Goal: Task Accomplishment & Management: Use online tool/utility

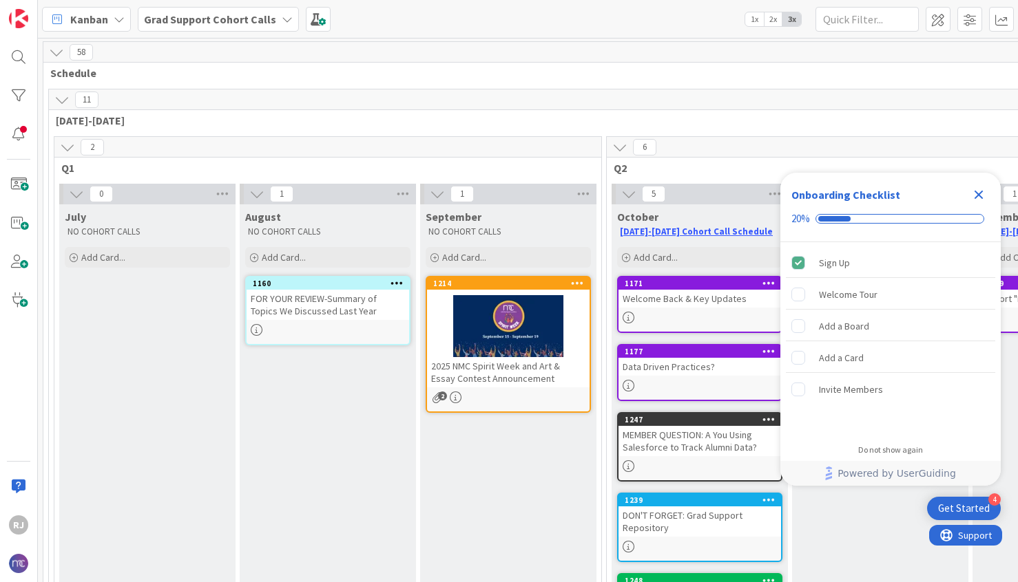
click at [263, 14] on b "Grad Support Cohort Calls" at bounding box center [210, 19] width 132 height 14
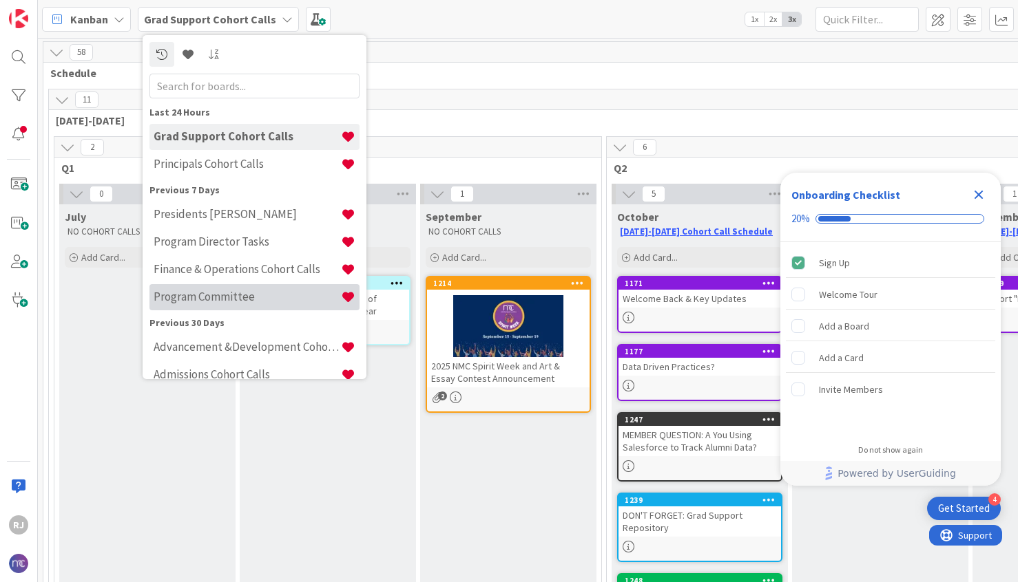
click at [240, 296] on h4 "Program Committee" at bounding box center [247, 297] width 187 height 14
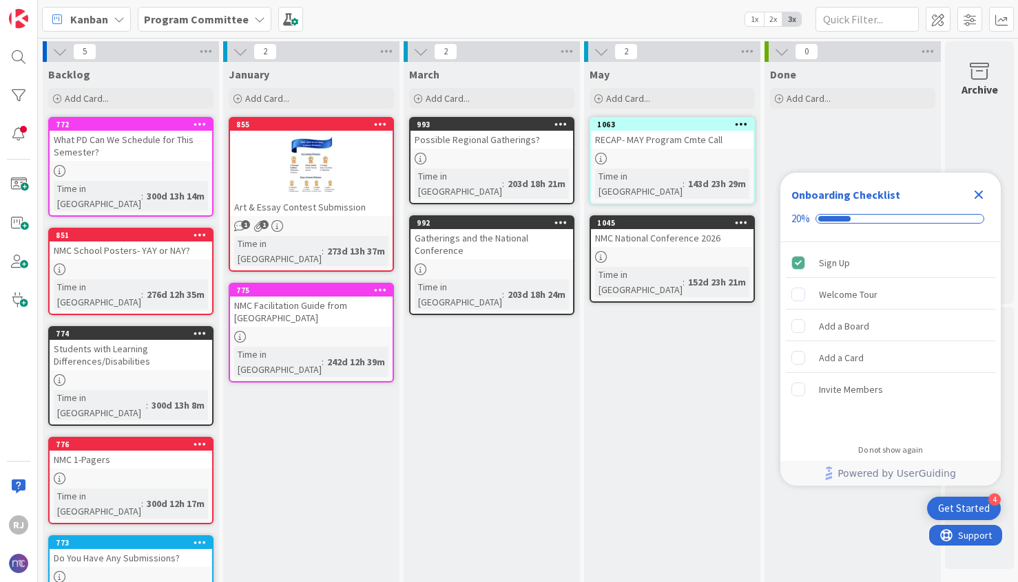
click at [980, 198] on icon "Close Checklist" at bounding box center [978, 195] width 17 height 17
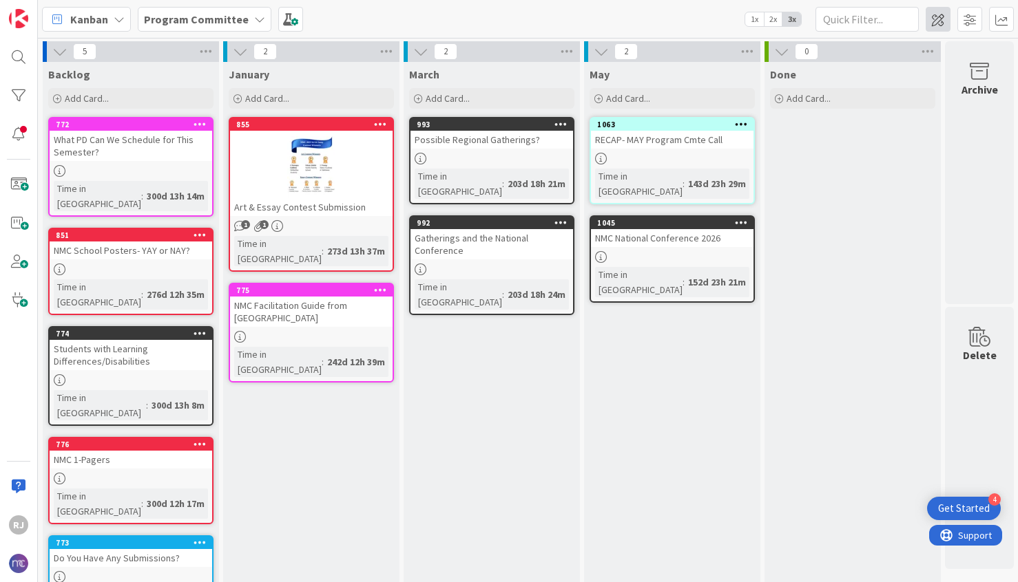
click at [938, 19] on span at bounding box center [937, 19] width 25 height 25
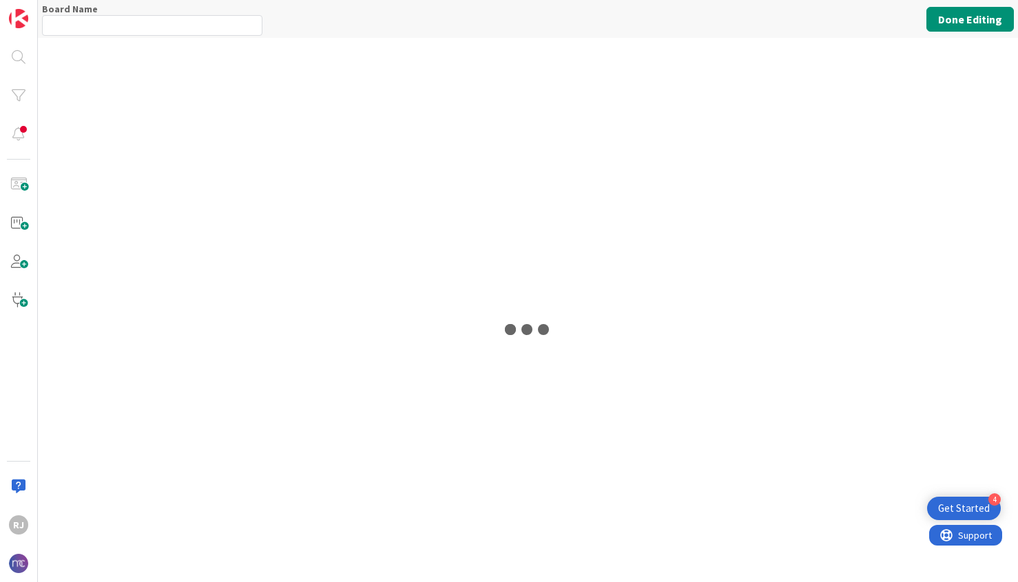
type input "Program Committee"
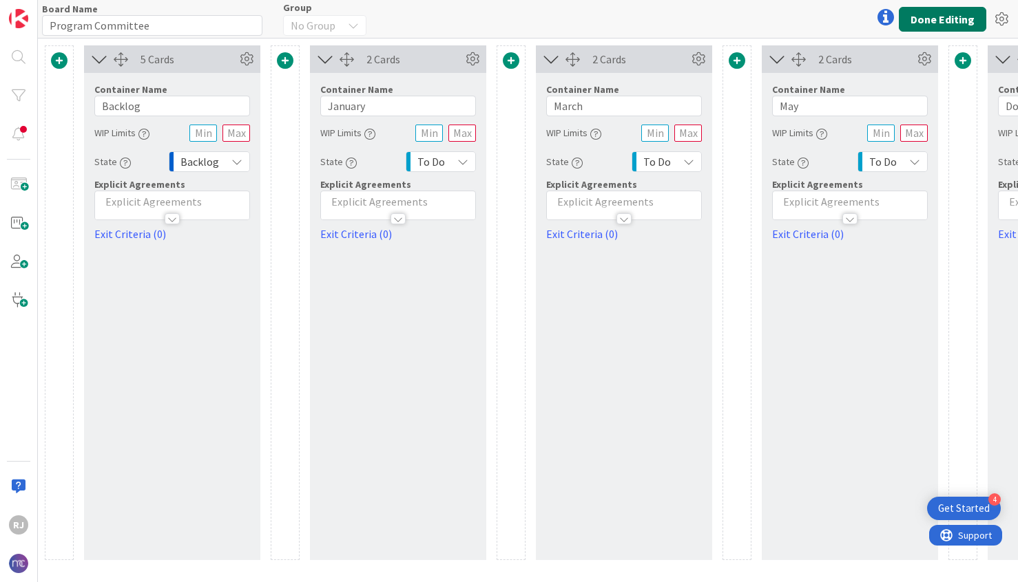
click at [953, 18] on button "Done Editing" at bounding box center [941, 19] width 87 height 25
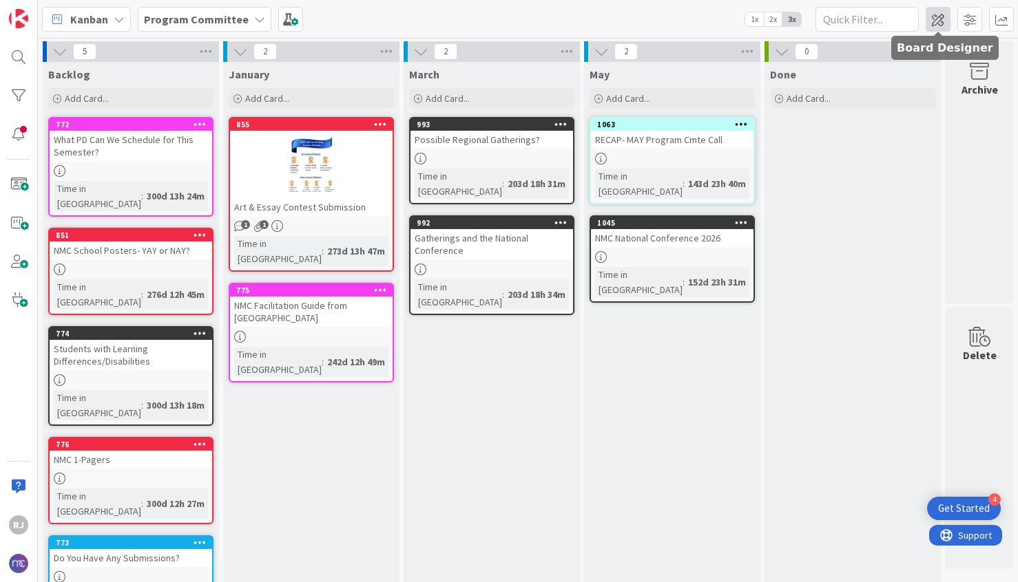
click at [942, 22] on span at bounding box center [937, 19] width 25 height 25
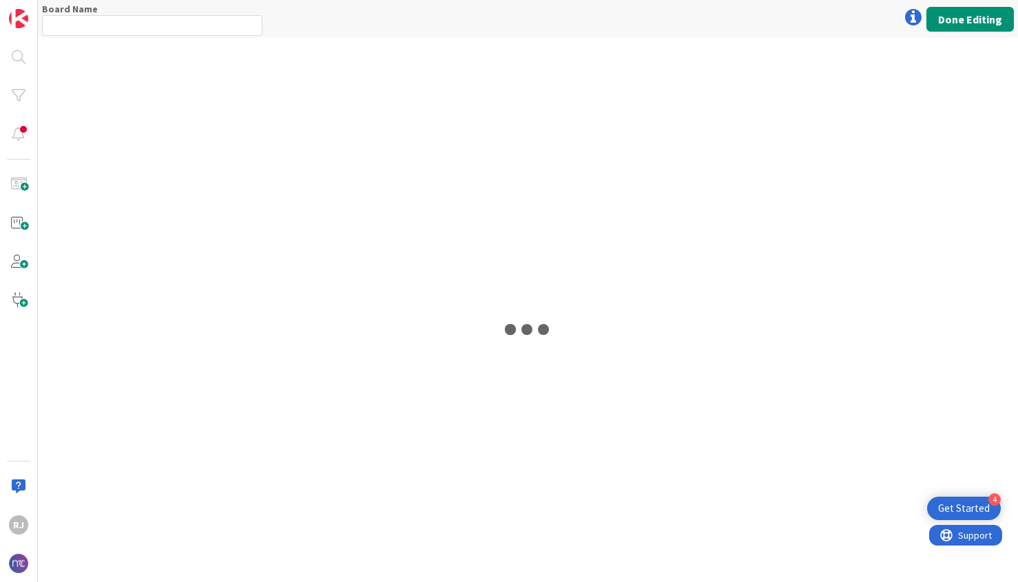
type input "Program Committee"
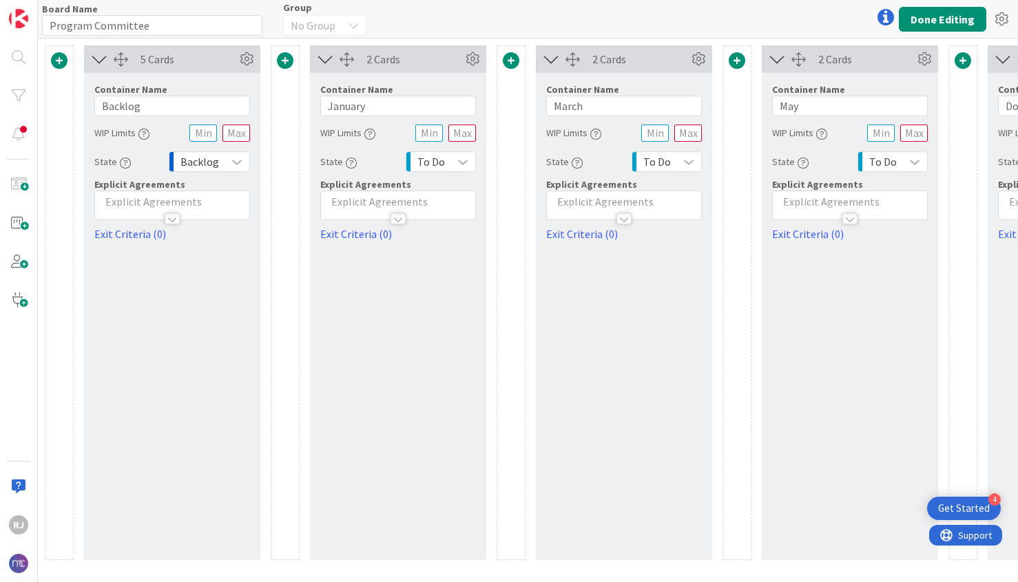
click at [61, 59] on span at bounding box center [59, 60] width 17 height 17
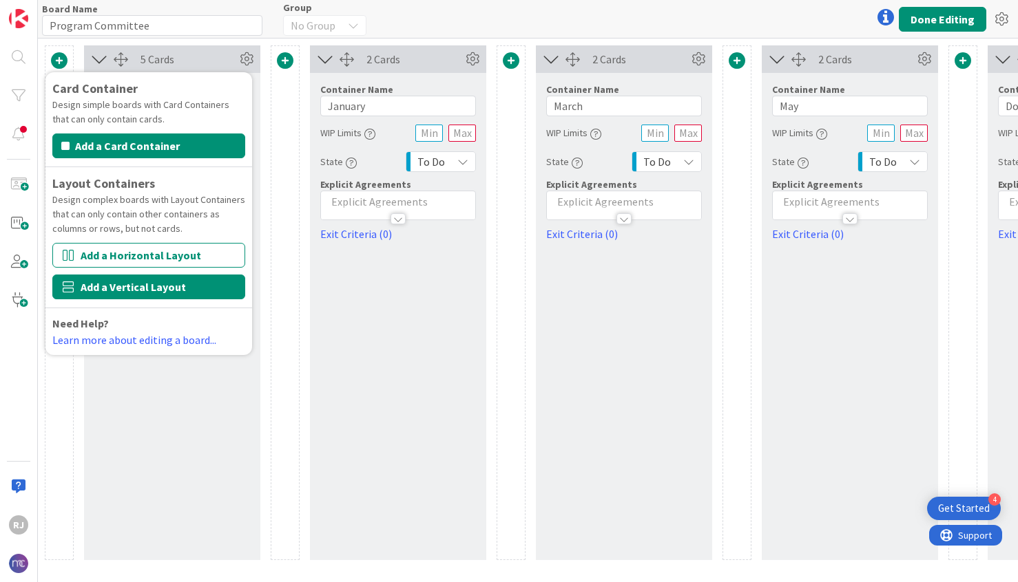
click at [142, 288] on button "Add a Vertical Layout" at bounding box center [148, 287] width 193 height 25
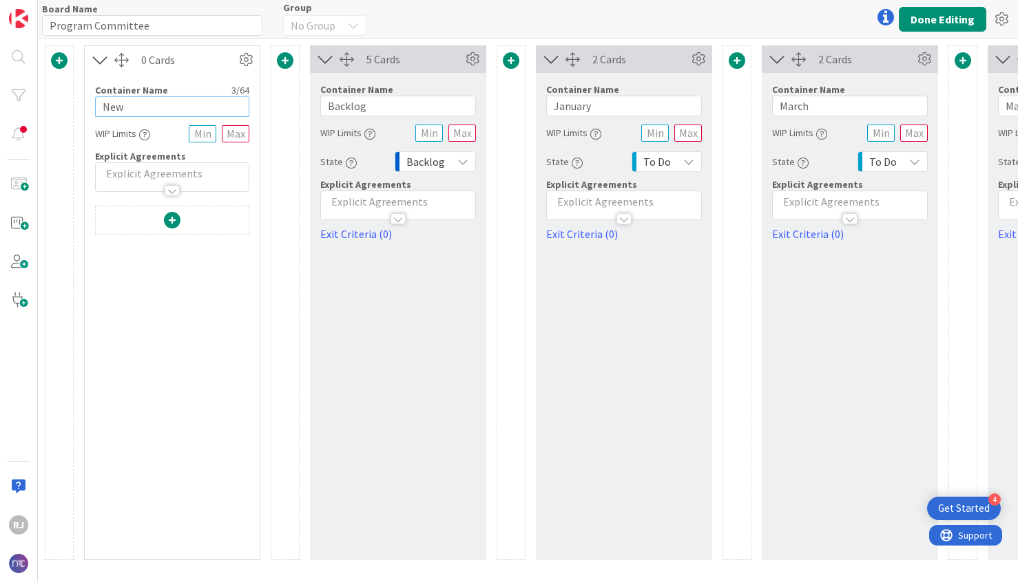
drag, startPoint x: 145, startPoint y: 107, endPoint x: 74, endPoint y: 106, distance: 71.6
click at [74, 107] on div "Card Container Design simple boards with Card Containers that can only contain …" at bounding box center [737, 302] width 1384 height 515
type input "[DATE]-[DATE]"
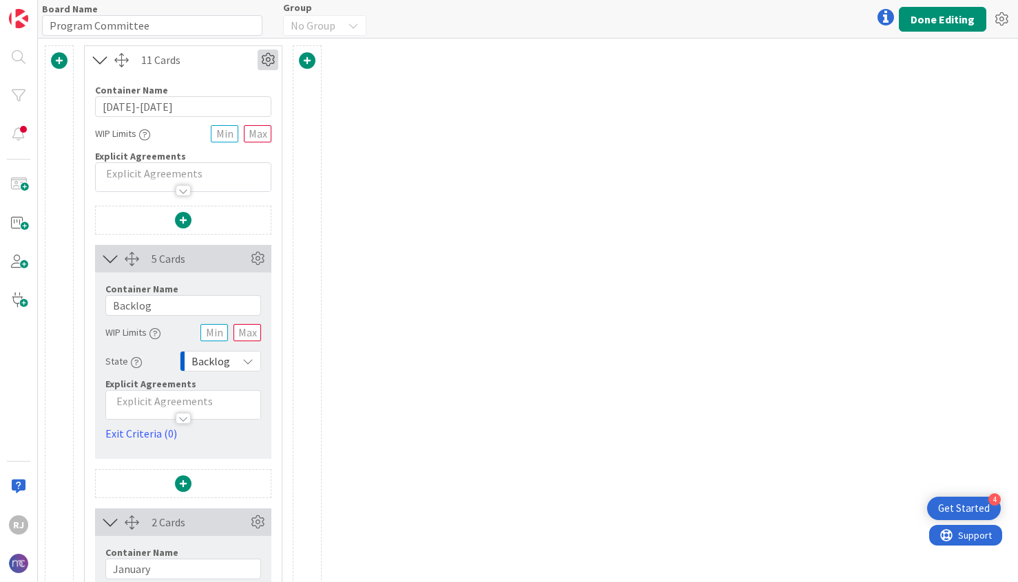
click at [268, 57] on icon at bounding box center [267, 60] width 21 height 21
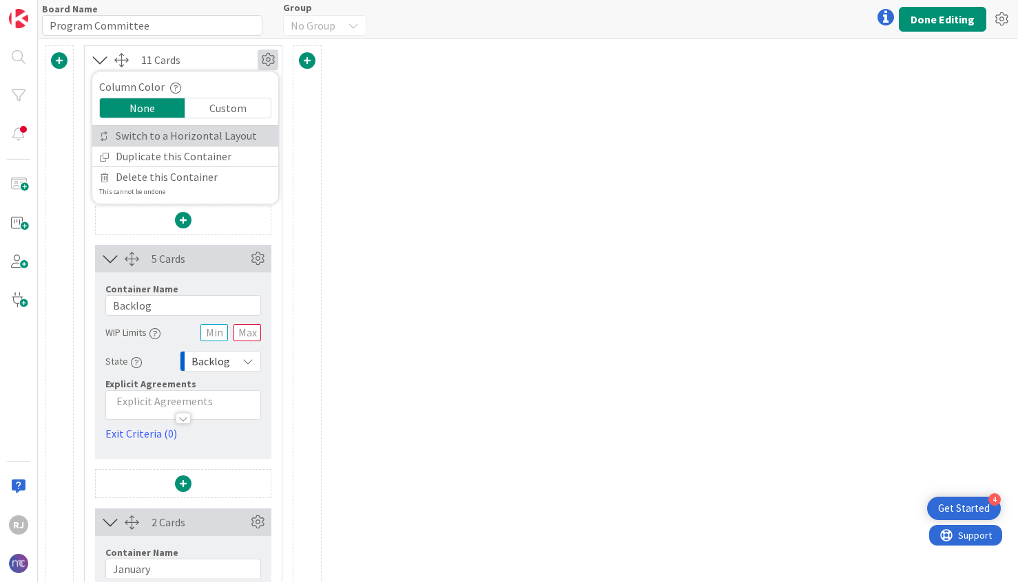
click at [220, 135] on link "Switch to a Horizontal Layout" at bounding box center [185, 136] width 186 height 20
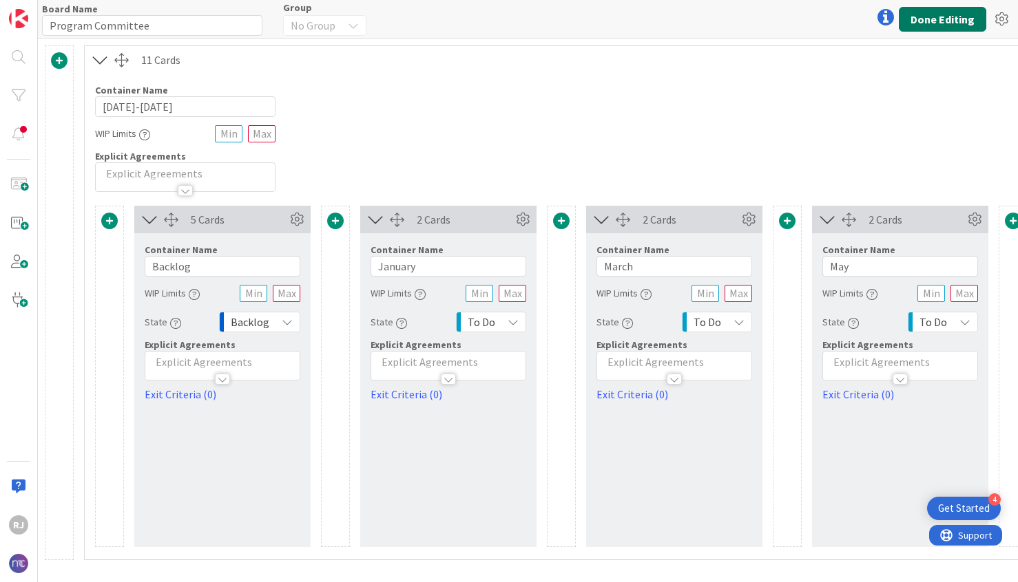
click at [921, 20] on button "Done Editing" at bounding box center [941, 19] width 87 height 25
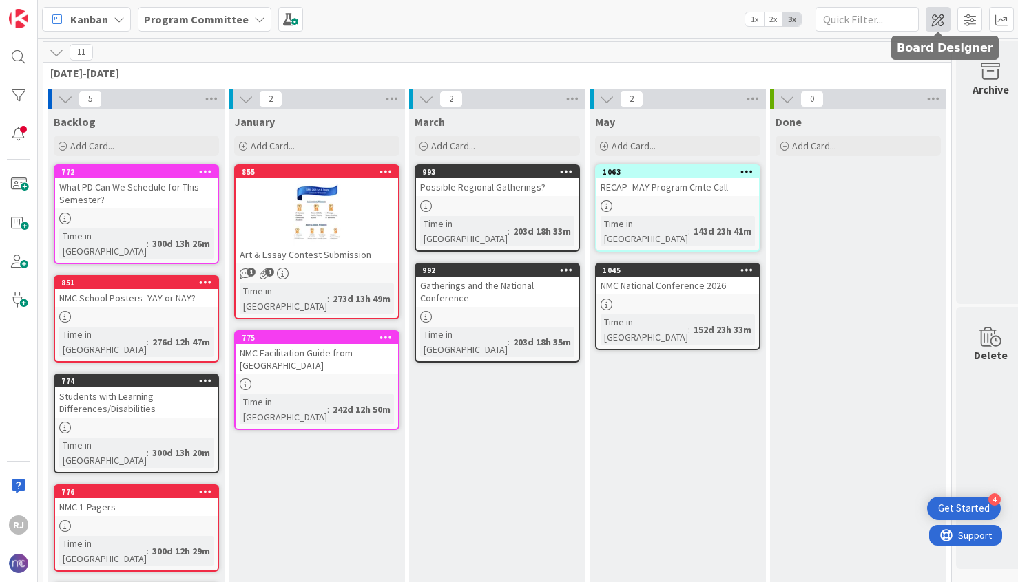
click at [934, 17] on span at bounding box center [937, 19] width 25 height 25
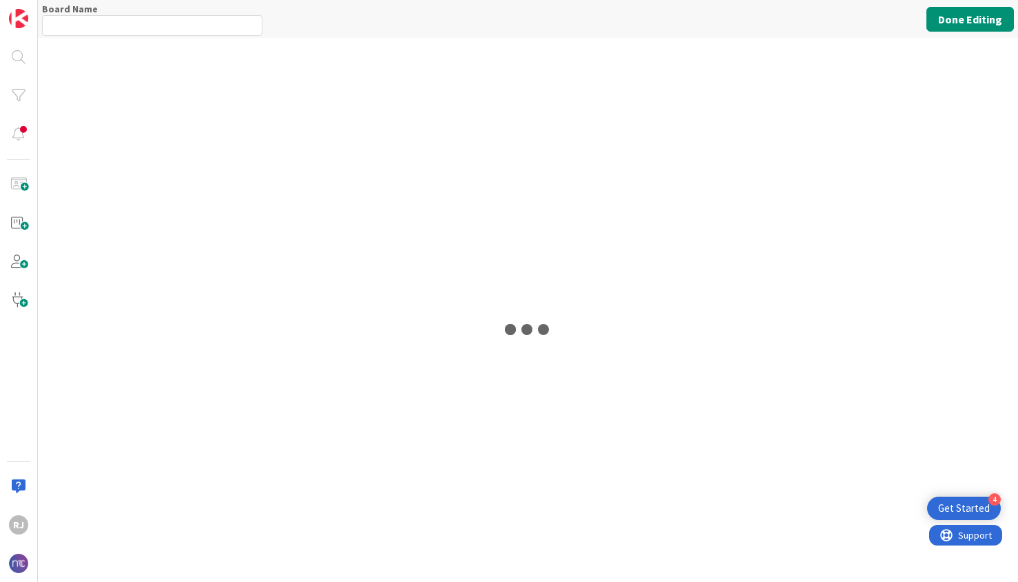
type input "Program Committee"
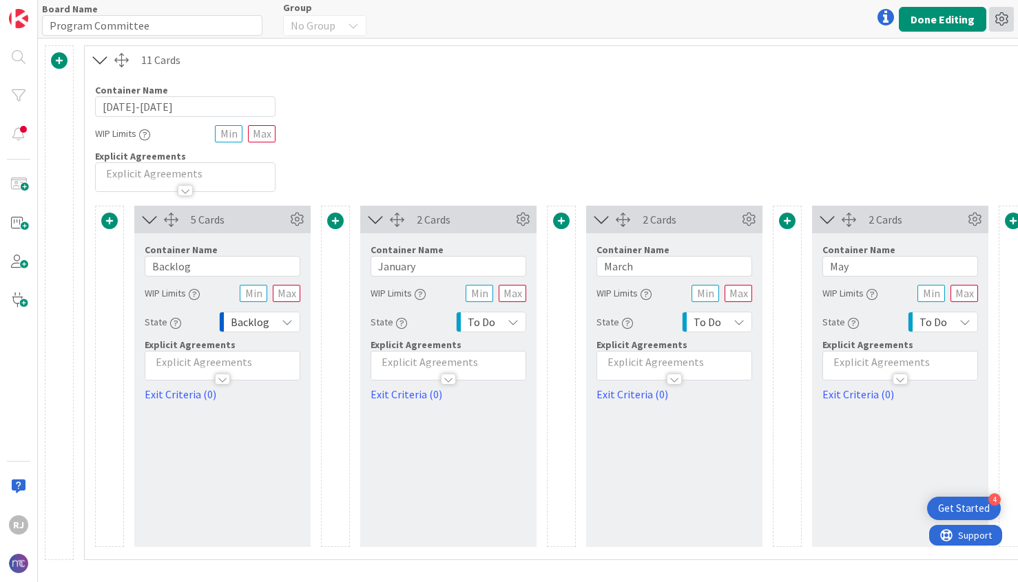
click at [1002, 19] on icon at bounding box center [1001, 19] width 25 height 25
click at [795, 113] on div "Container Name 9 / 64 2024-2025 WIP Limits Explicit Agreements" at bounding box center [674, 133] width 1179 height 118
click at [61, 61] on span at bounding box center [59, 60] width 17 height 17
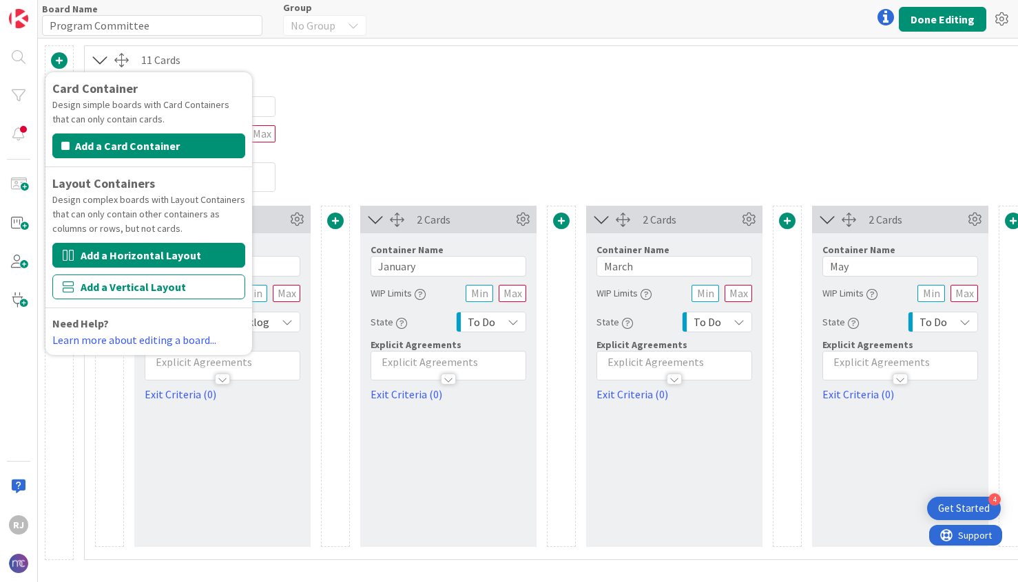
click at [154, 256] on button "Add a Horizontal Layout" at bounding box center [148, 255] width 193 height 25
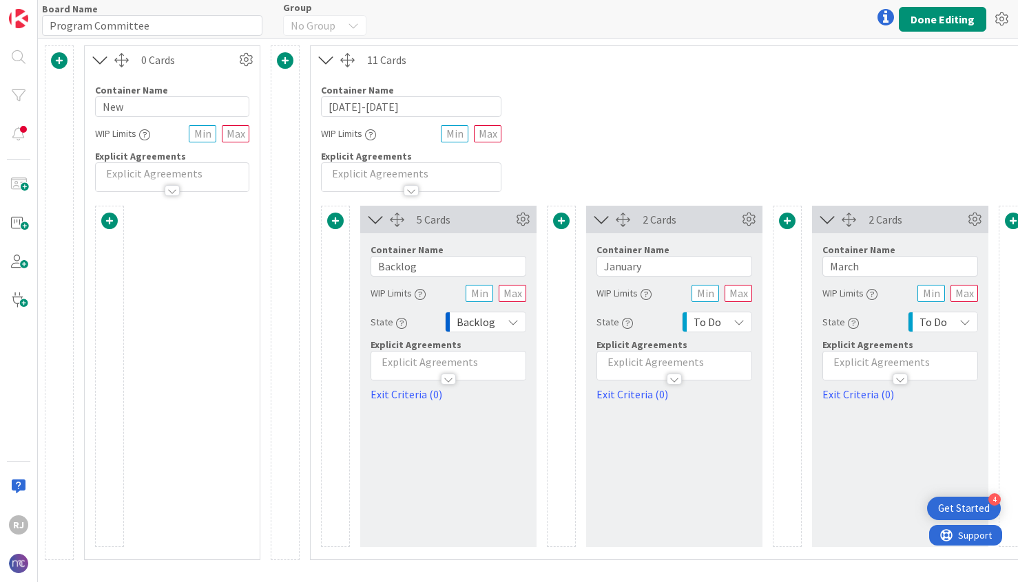
click at [197, 169] on p at bounding box center [172, 174] width 139 height 16
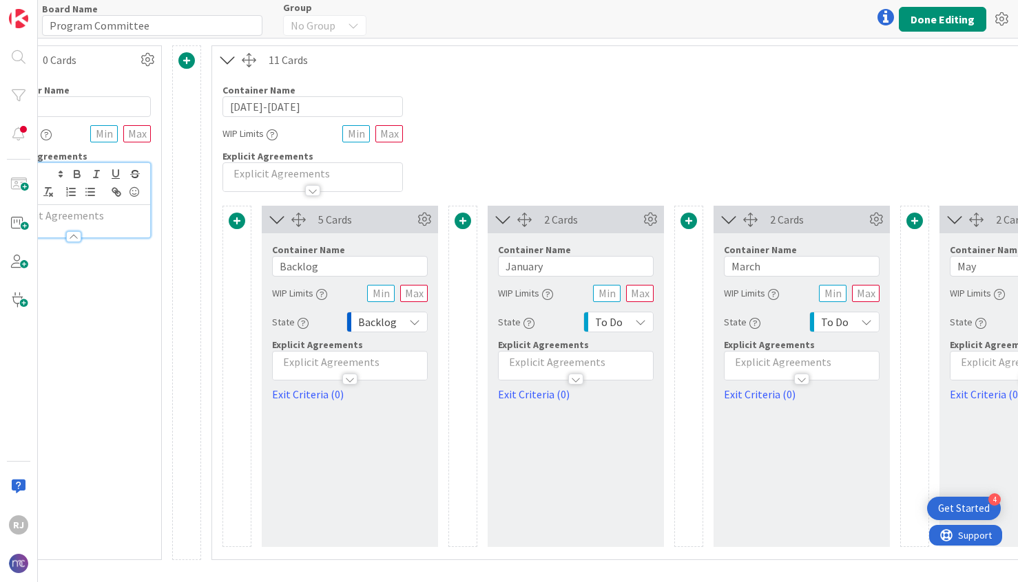
scroll to position [0, 103]
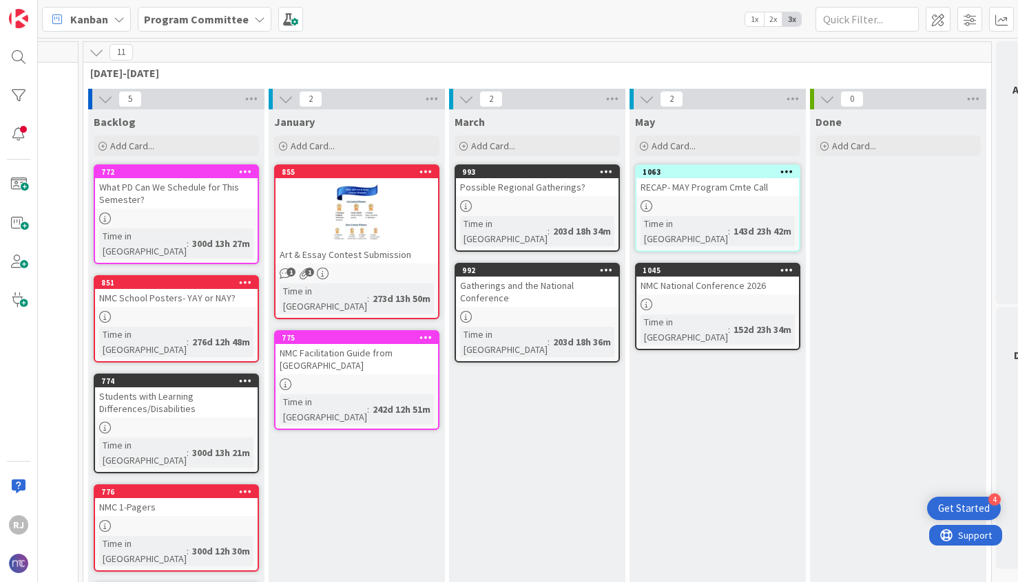
scroll to position [0, 154]
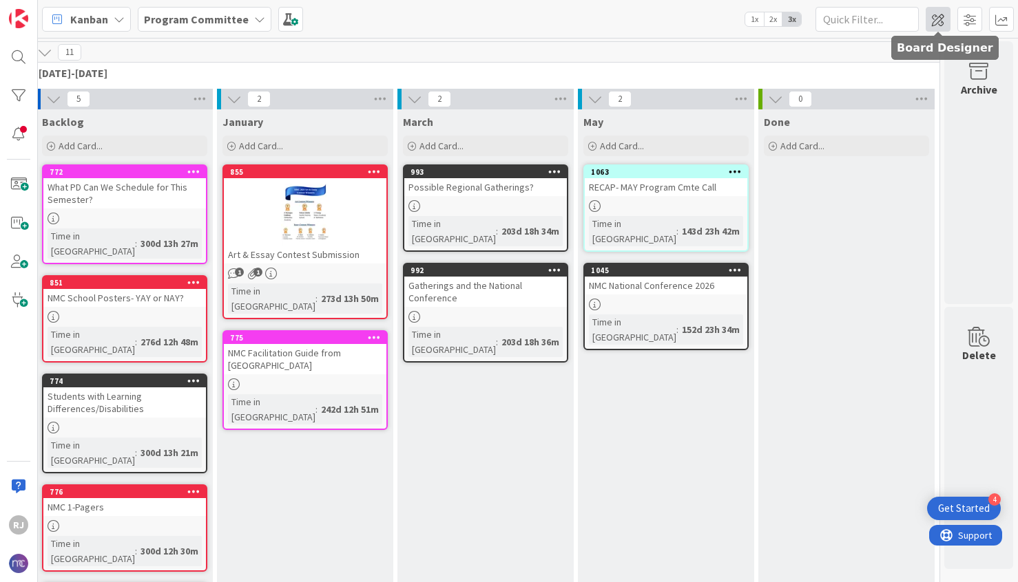
click at [936, 26] on span at bounding box center [937, 19] width 25 height 25
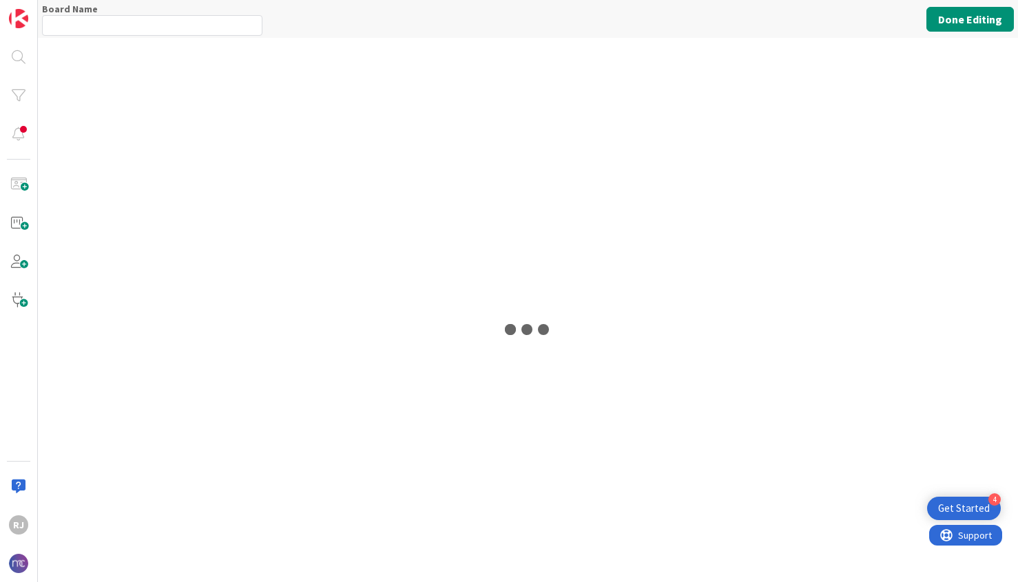
type input "Program Committee"
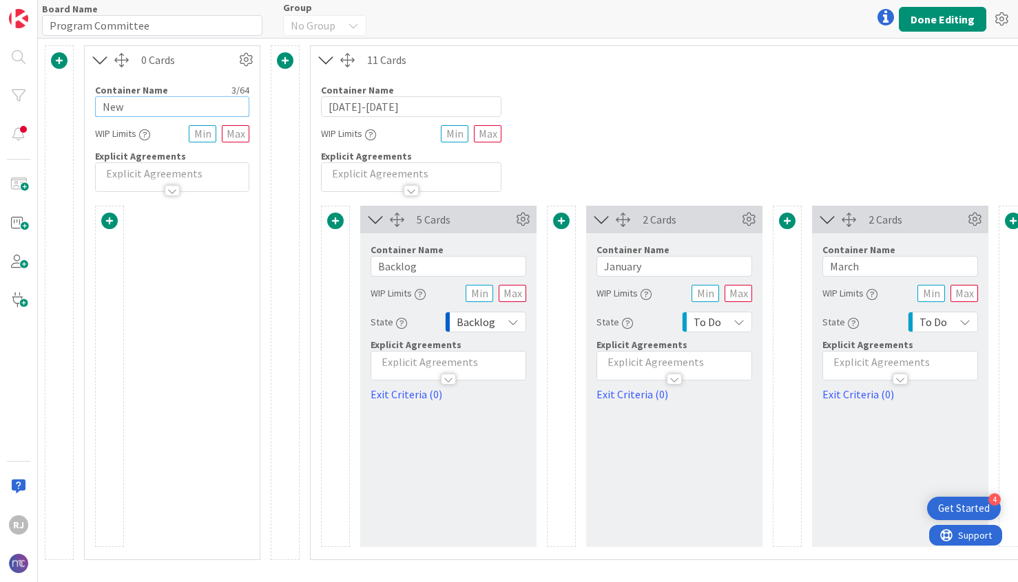
click at [125, 103] on input "New" at bounding box center [172, 106] width 154 height 21
type input "[DATE]-[DATE]"
click at [926, 25] on button "Done Editing" at bounding box center [941, 19] width 87 height 25
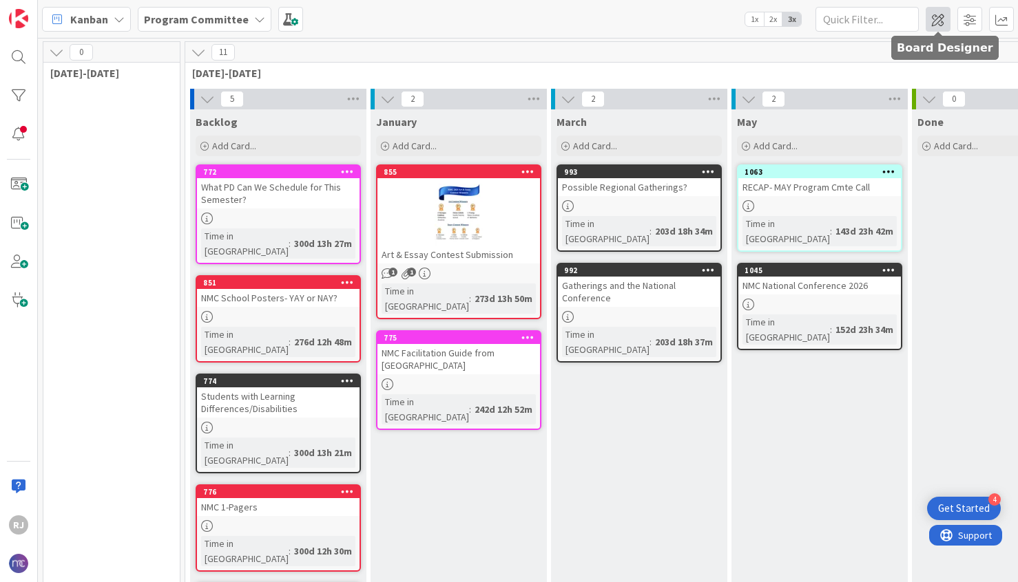
click at [942, 23] on span at bounding box center [937, 19] width 25 height 25
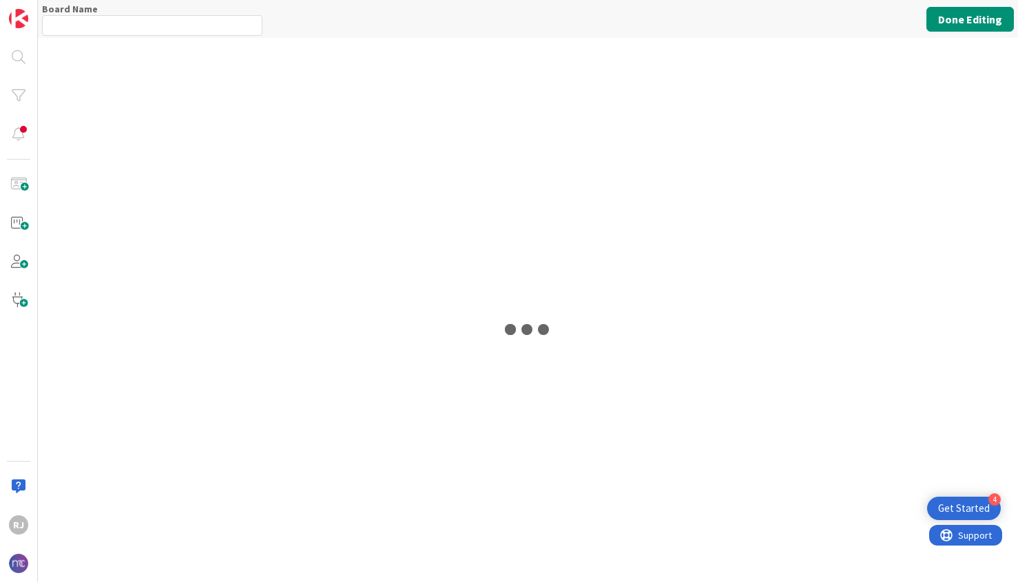
type input "Program Committee"
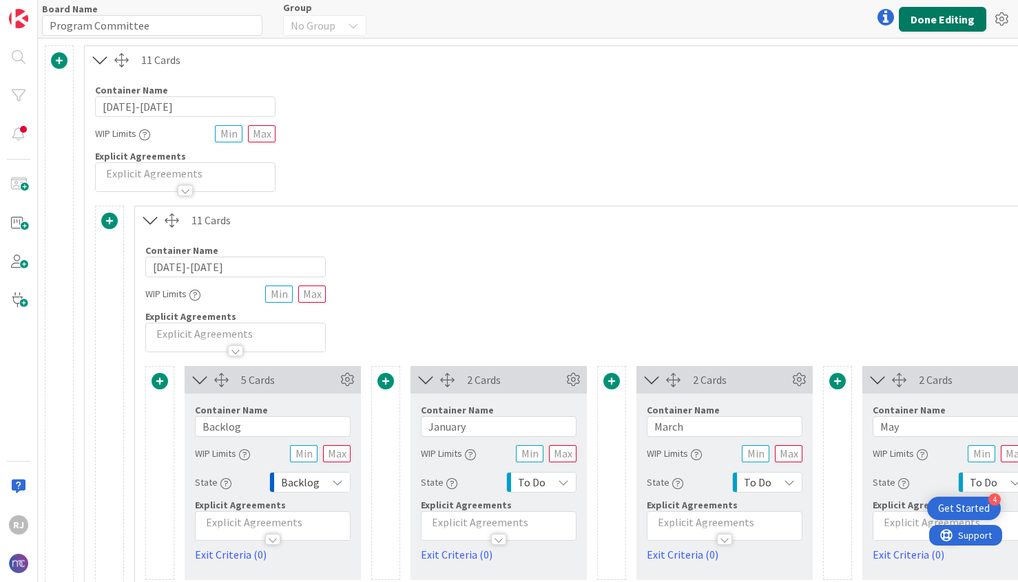
click at [913, 13] on button "Done Editing" at bounding box center [941, 19] width 87 height 25
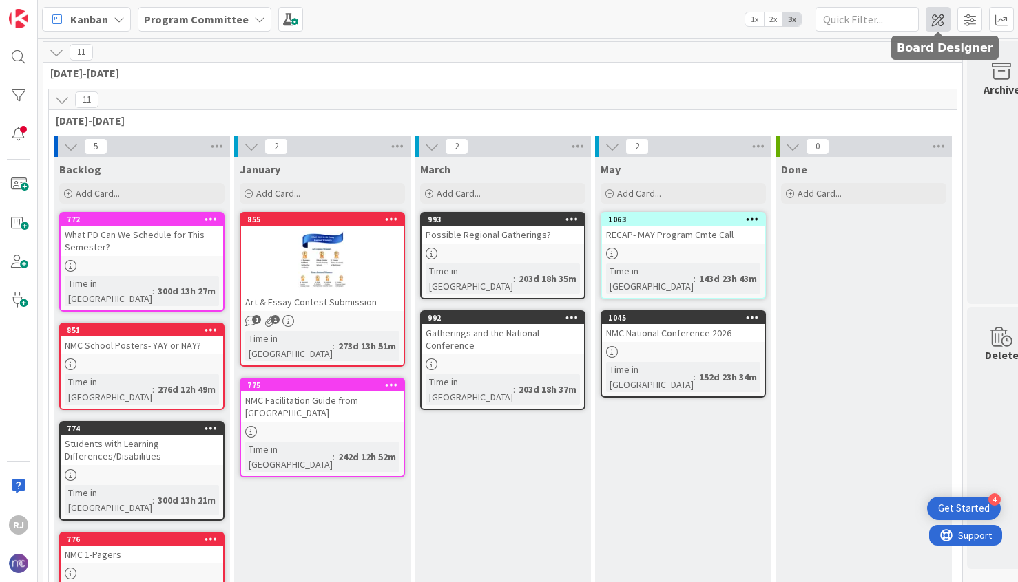
click at [944, 20] on span at bounding box center [937, 19] width 25 height 25
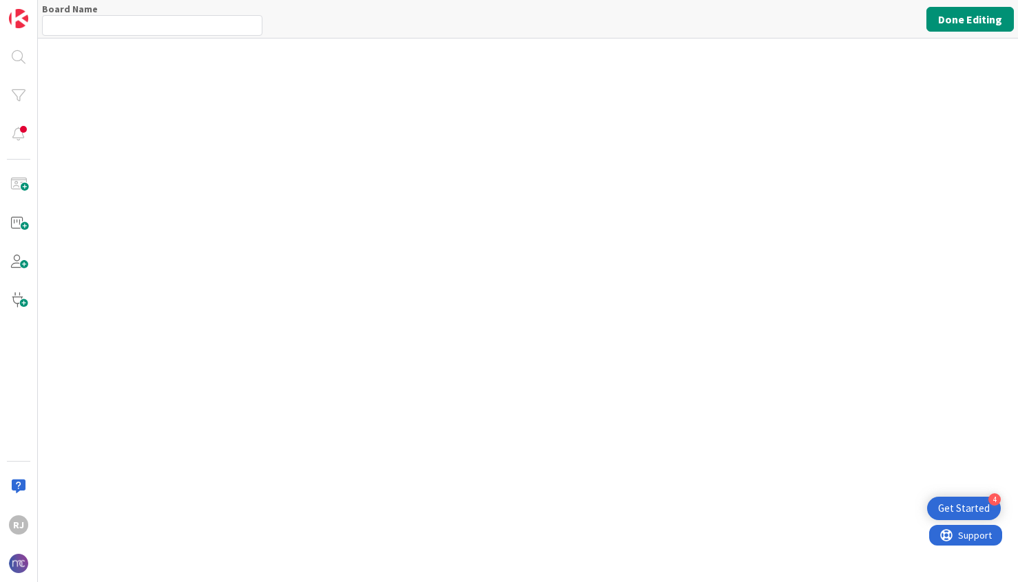
type input "Program Committee"
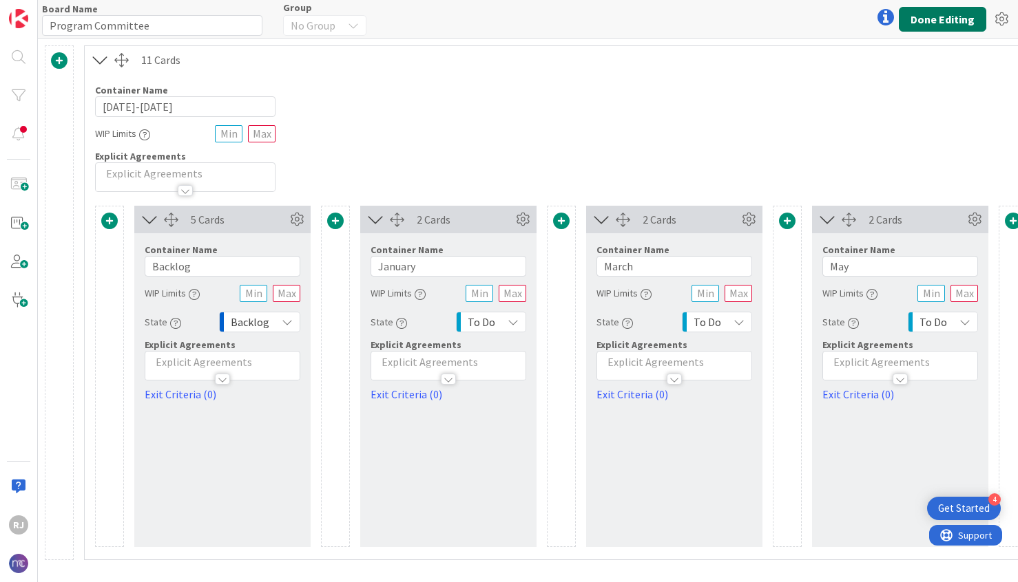
click at [924, 12] on button "Done Editing" at bounding box center [941, 19] width 87 height 25
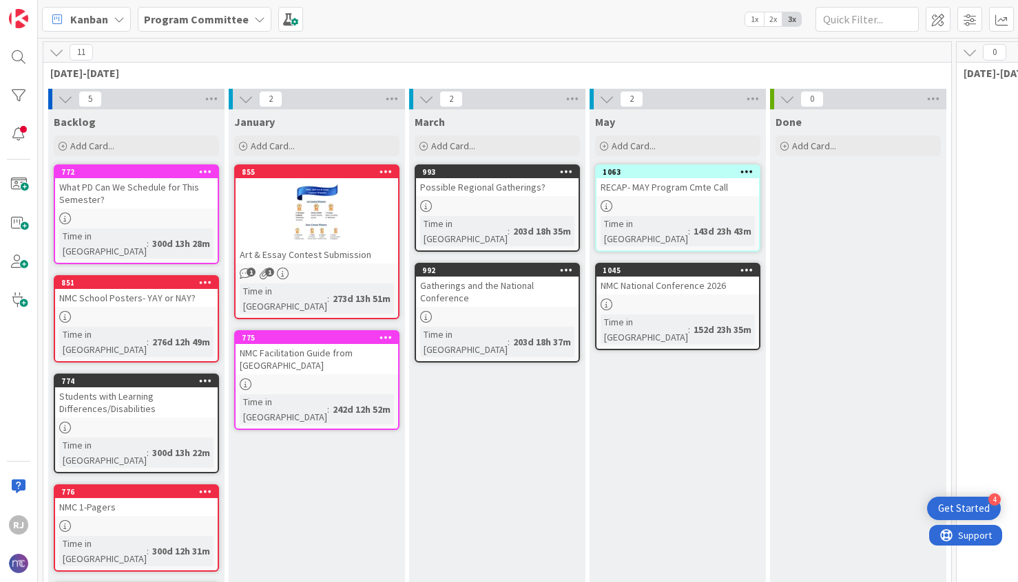
scroll to position [38, 0]
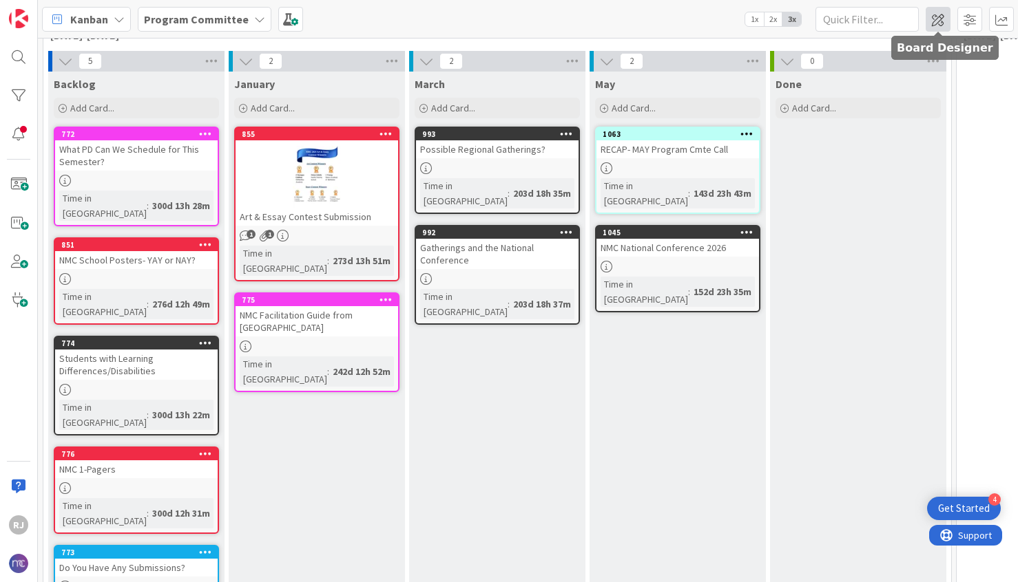
click at [942, 17] on span at bounding box center [937, 19] width 25 height 25
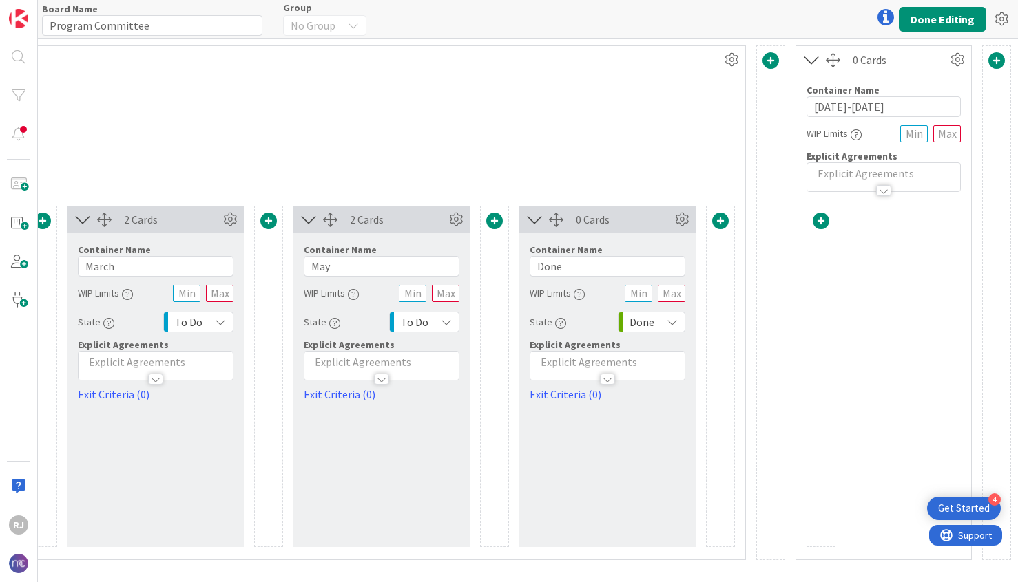
scroll to position [0, 518]
click at [955, 19] on button "Done Editing" at bounding box center [941, 19] width 87 height 25
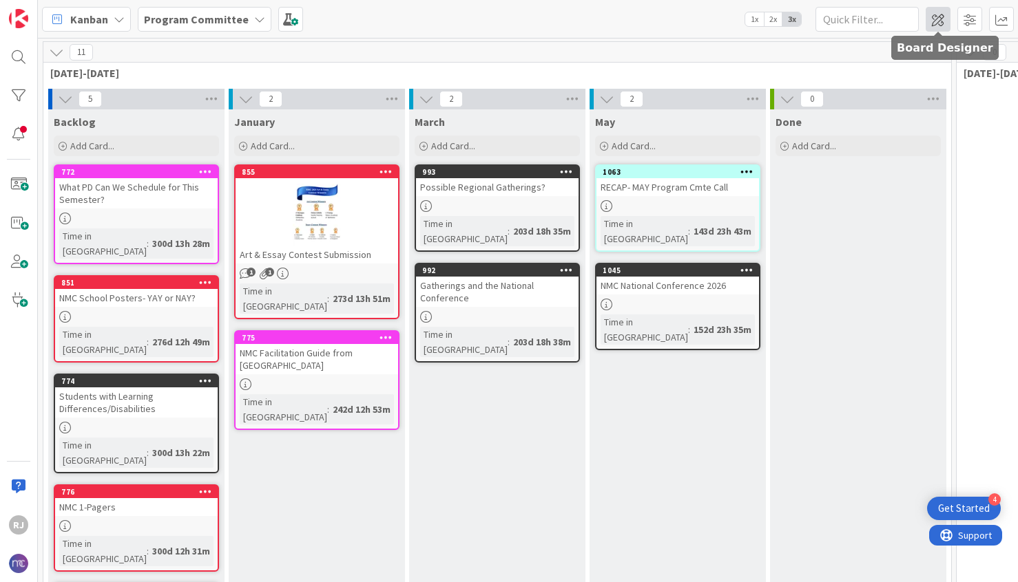
click at [936, 18] on span at bounding box center [937, 19] width 25 height 25
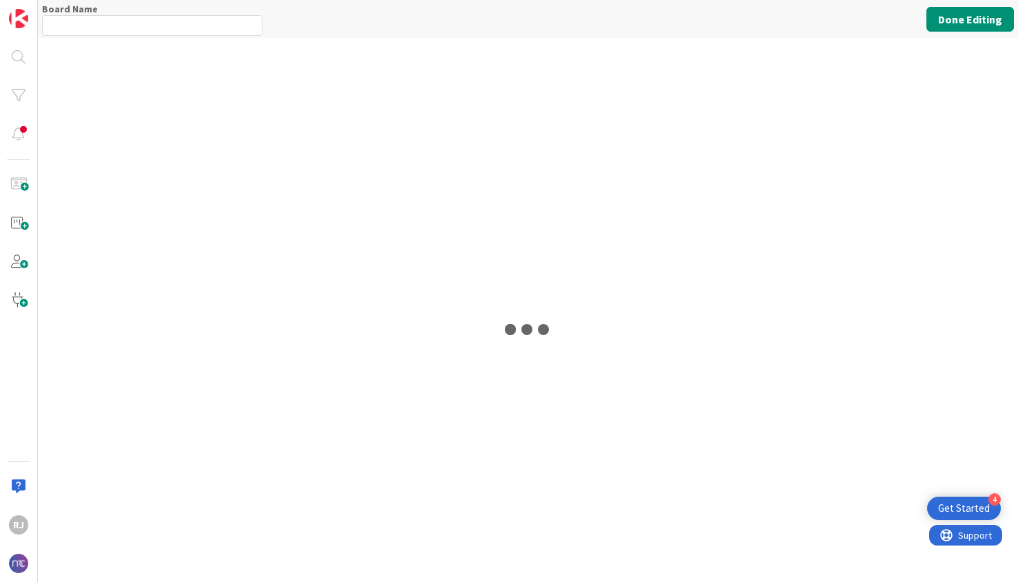
type input "Program Committee"
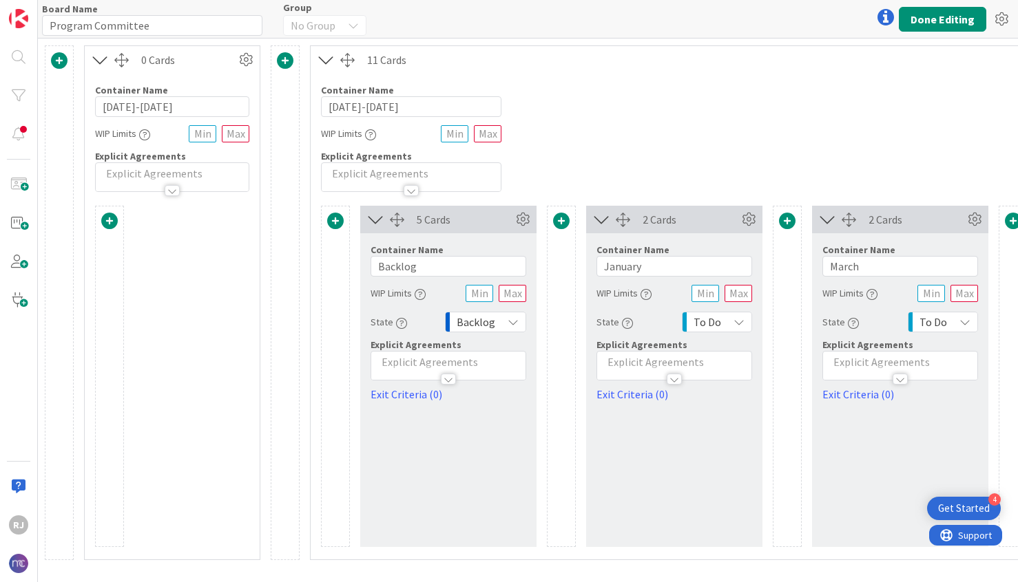
click at [286, 59] on span at bounding box center [285, 60] width 17 height 17
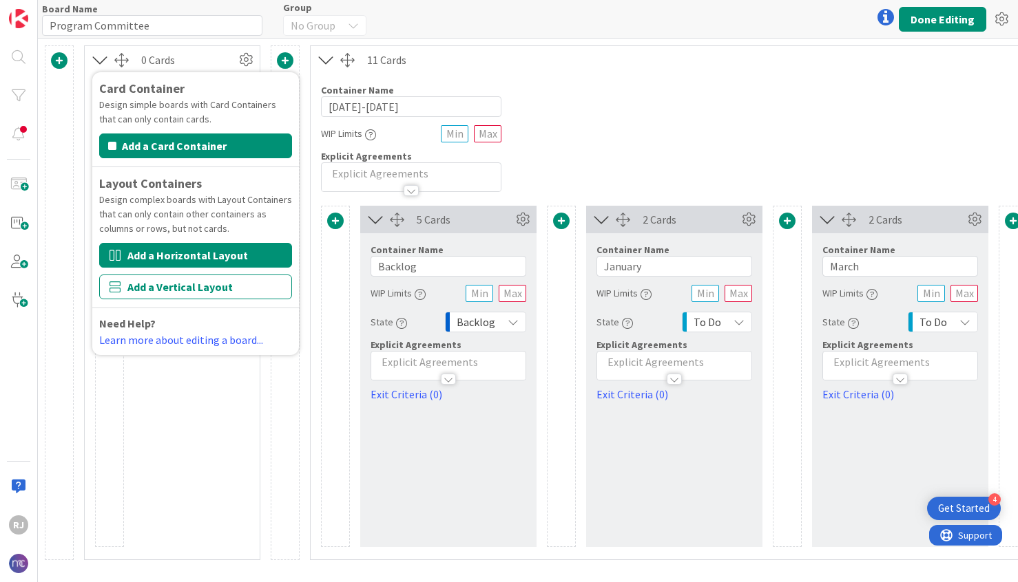
click at [188, 257] on button "Add a Horizontal Layout" at bounding box center [195, 255] width 193 height 25
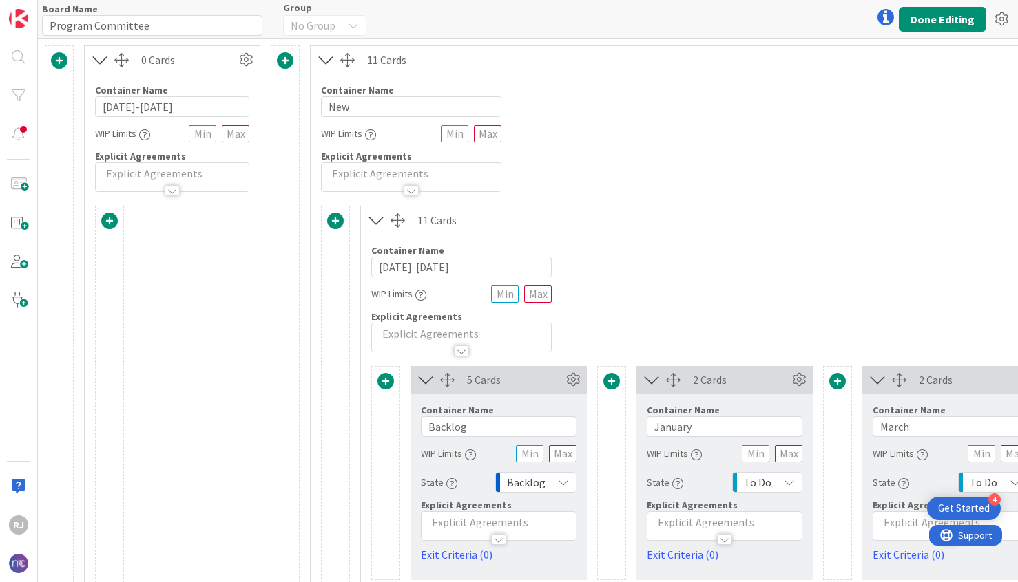
click at [623, 126] on div "Container Name 3 / 64 New WIP Limits Explicit Agreements" at bounding box center [949, 133] width 1279 height 118
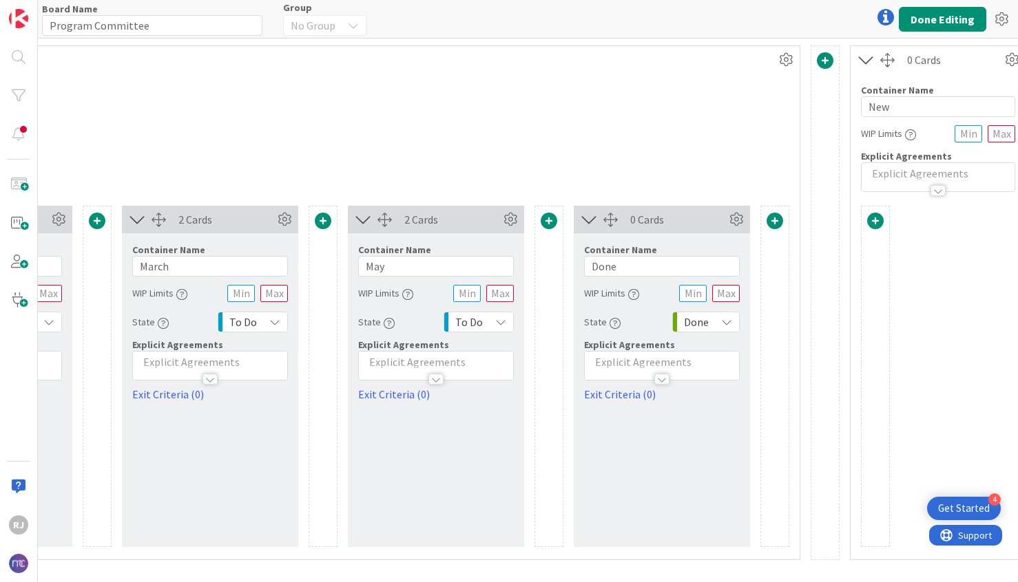
scroll to position [0, 744]
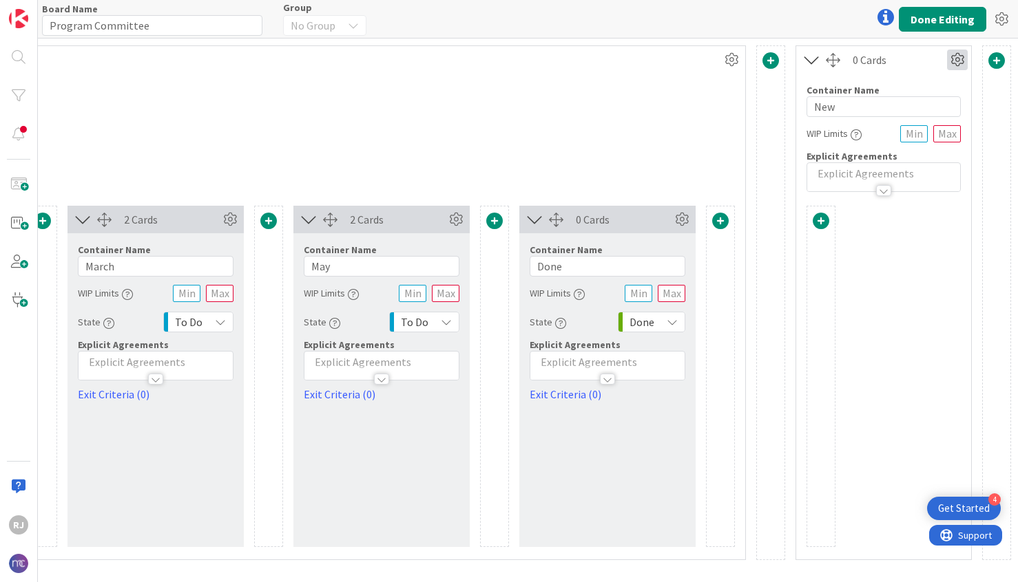
click at [956, 60] on icon at bounding box center [957, 60] width 21 height 21
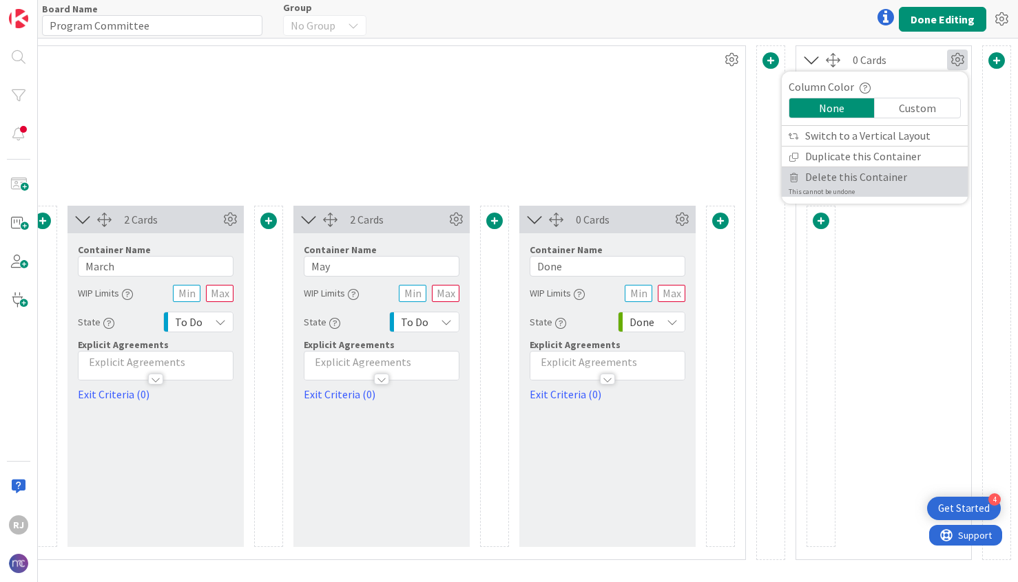
click at [832, 176] on span "Delete this Container" at bounding box center [856, 177] width 102 height 20
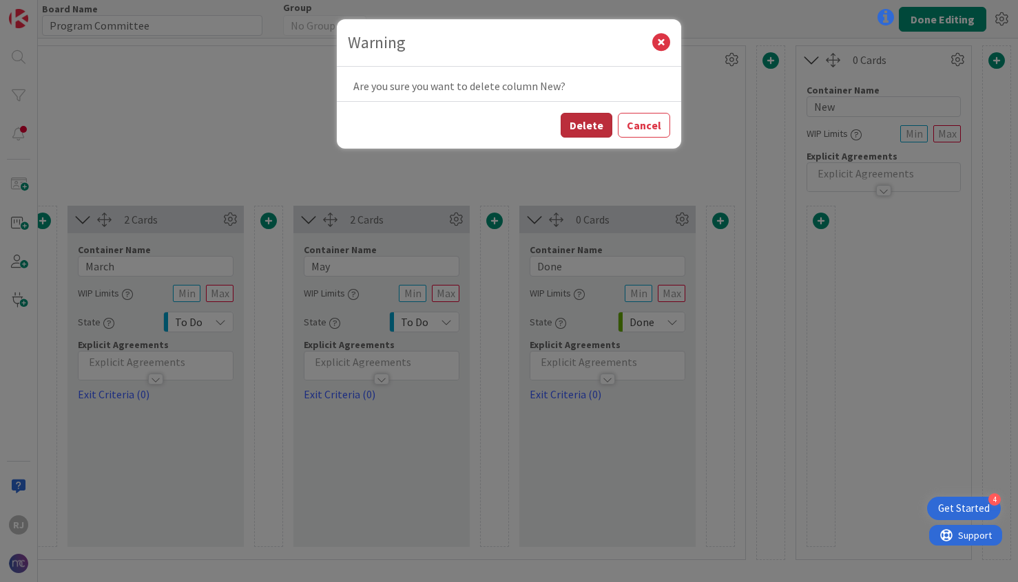
click at [602, 129] on button "Delete" at bounding box center [586, 125] width 52 height 25
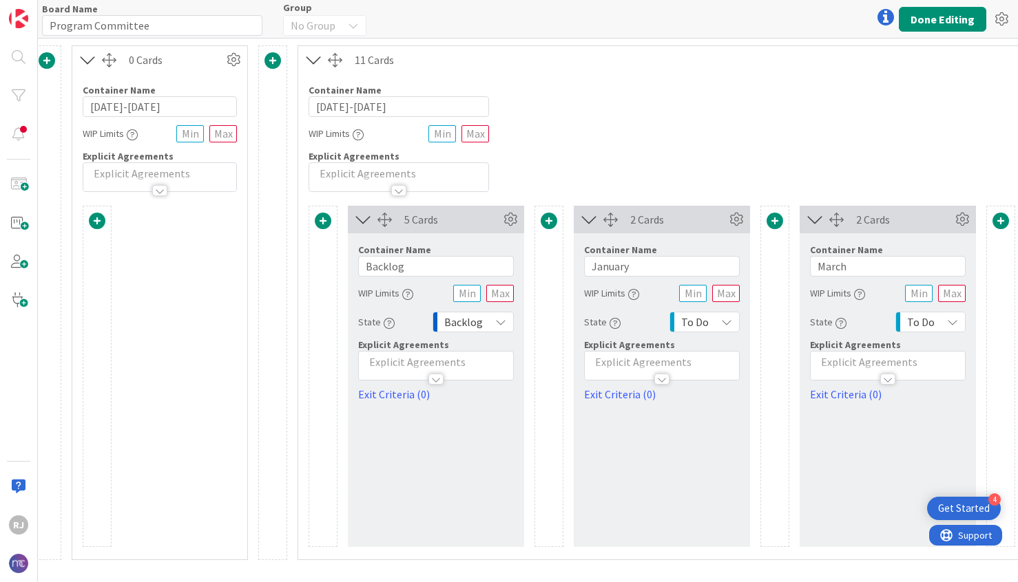
scroll to position [0, 0]
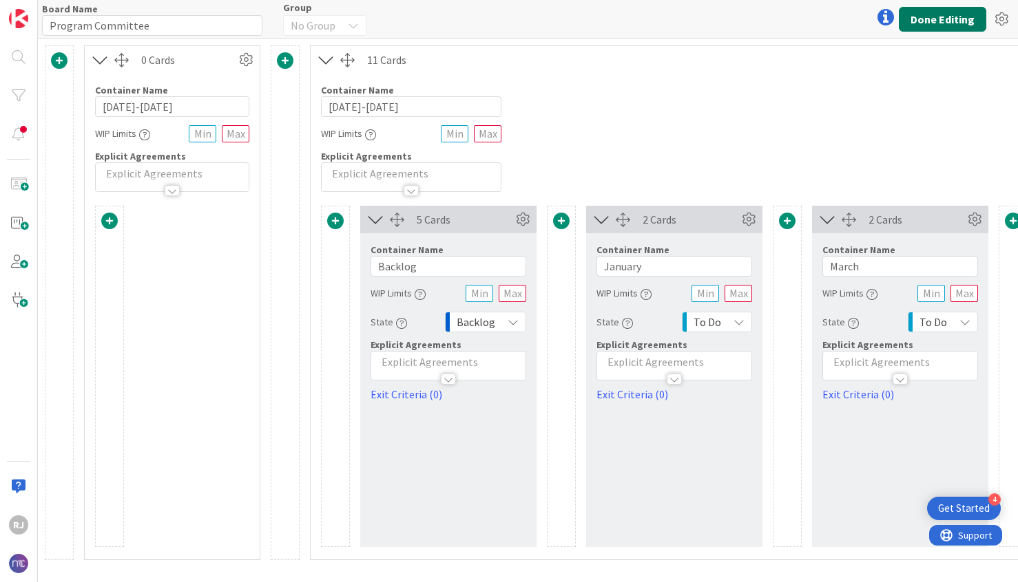
click at [934, 20] on button "Done Editing" at bounding box center [941, 19] width 87 height 25
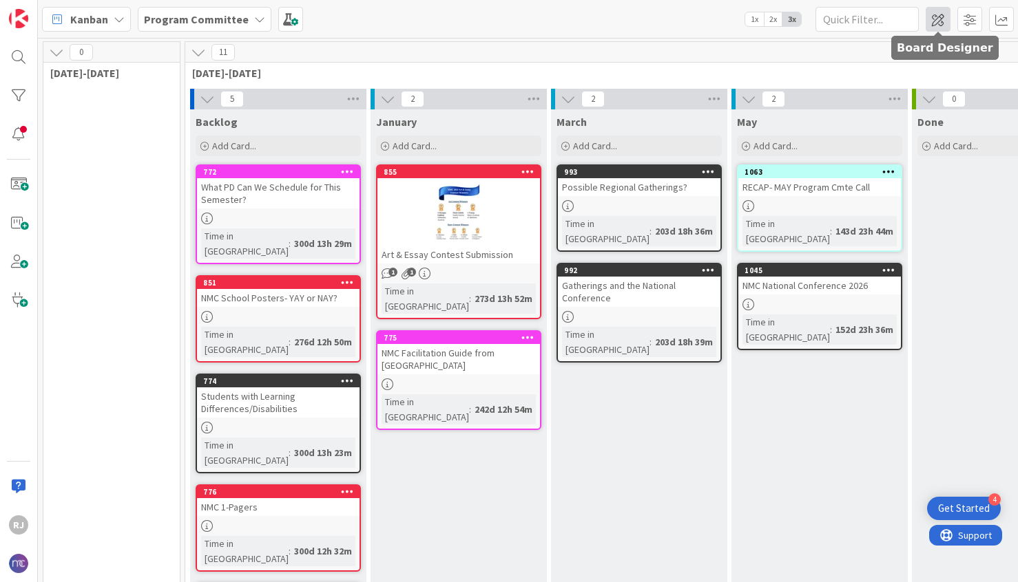
click at [939, 18] on span at bounding box center [937, 19] width 25 height 25
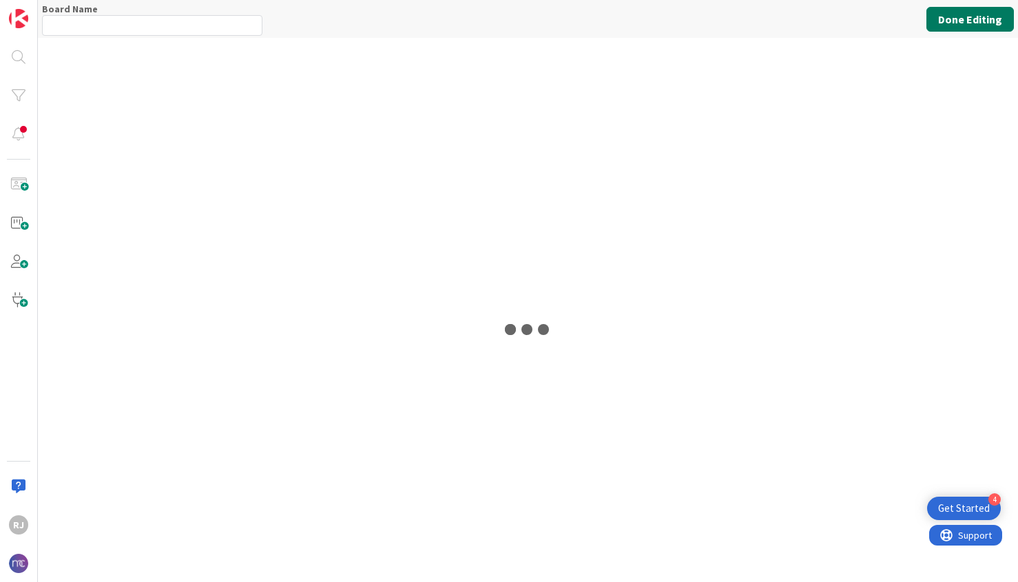
type input "Program Committee"
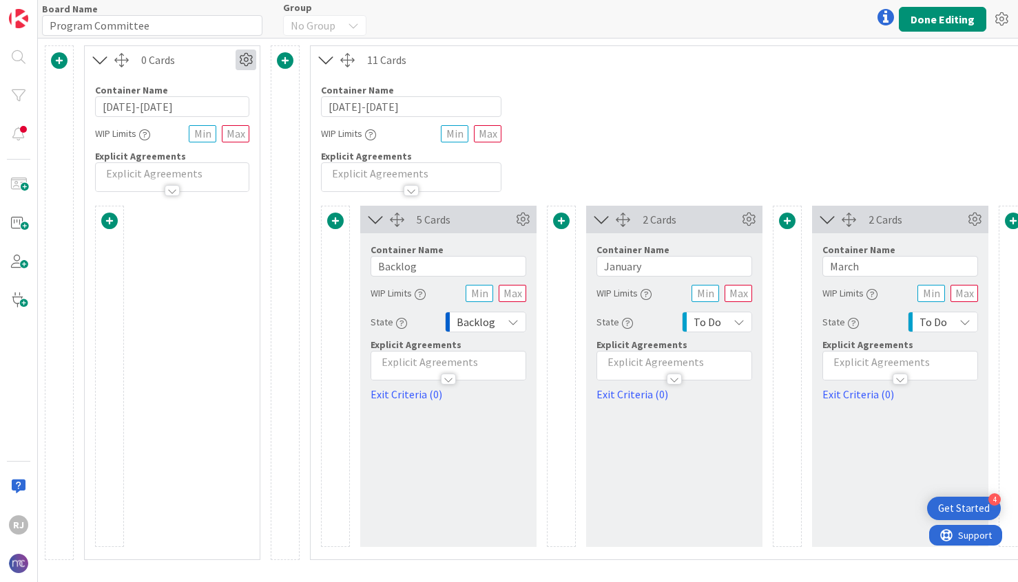
click at [249, 59] on icon at bounding box center [245, 60] width 21 height 21
click at [214, 108] on div "Custom" at bounding box center [205, 107] width 85 height 19
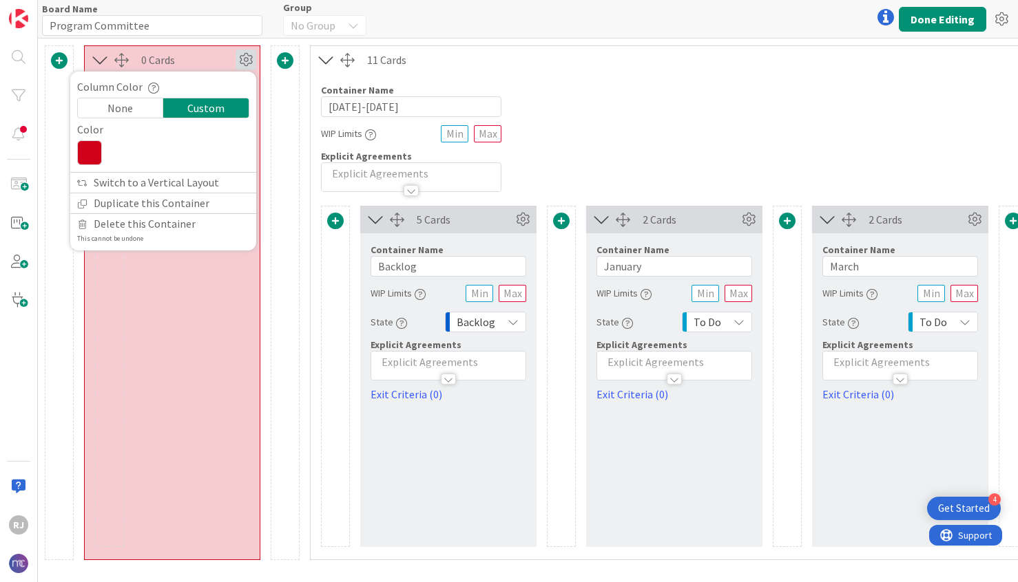
click at [249, 58] on icon at bounding box center [245, 60] width 21 height 21
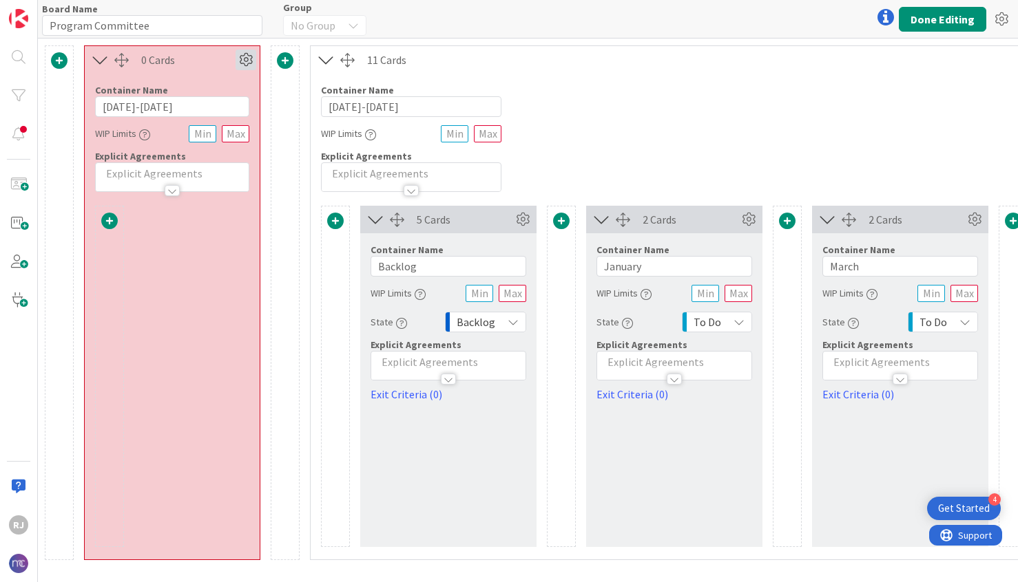
click at [247, 56] on icon at bounding box center [245, 60] width 21 height 21
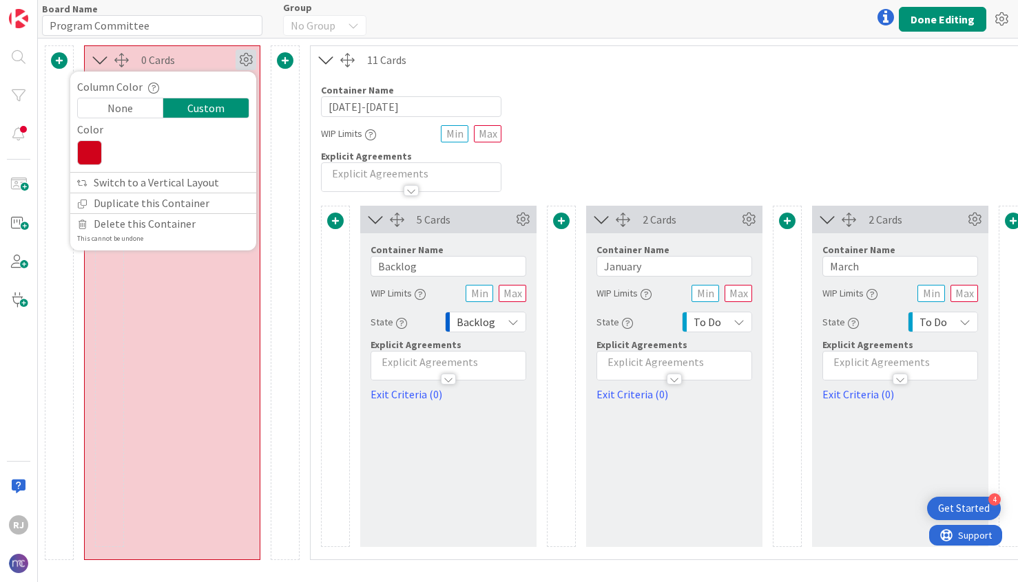
click at [88, 153] on icon at bounding box center [89, 152] width 25 height 25
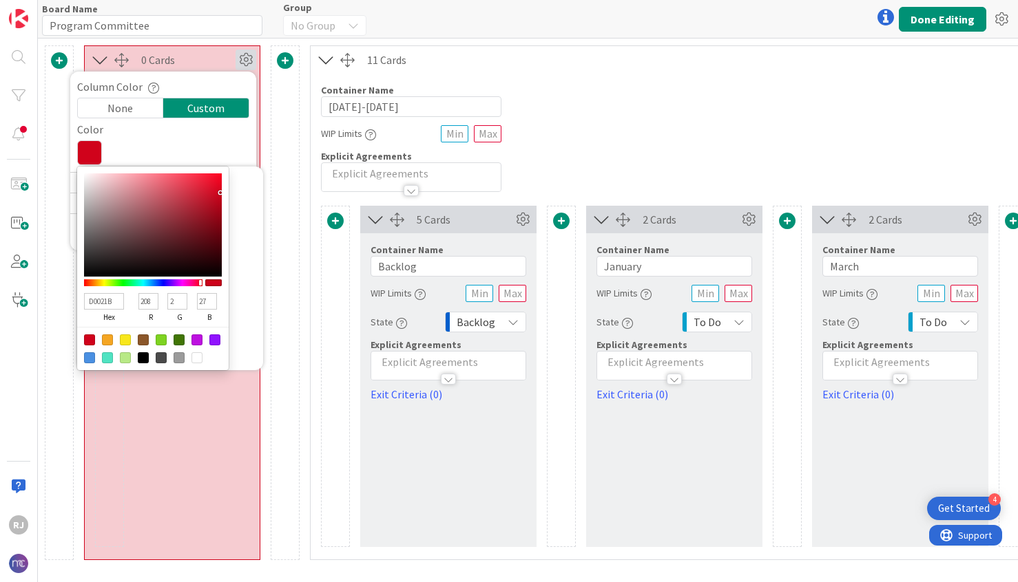
click at [201, 358] on div at bounding box center [196, 357] width 11 height 11
type input "FFFFFF"
type input "255"
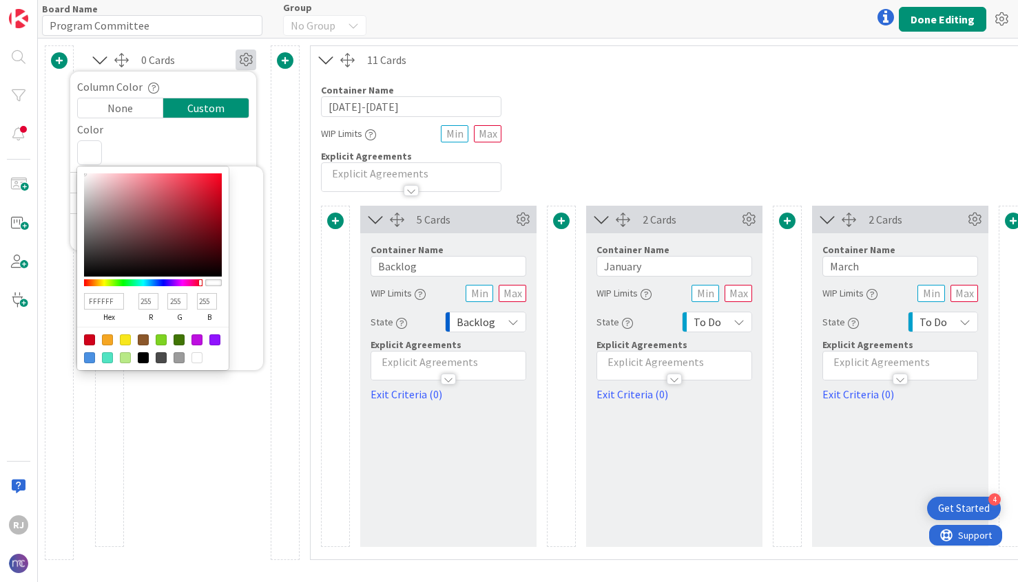
click at [194, 388] on div at bounding box center [172, 376] width 154 height 341
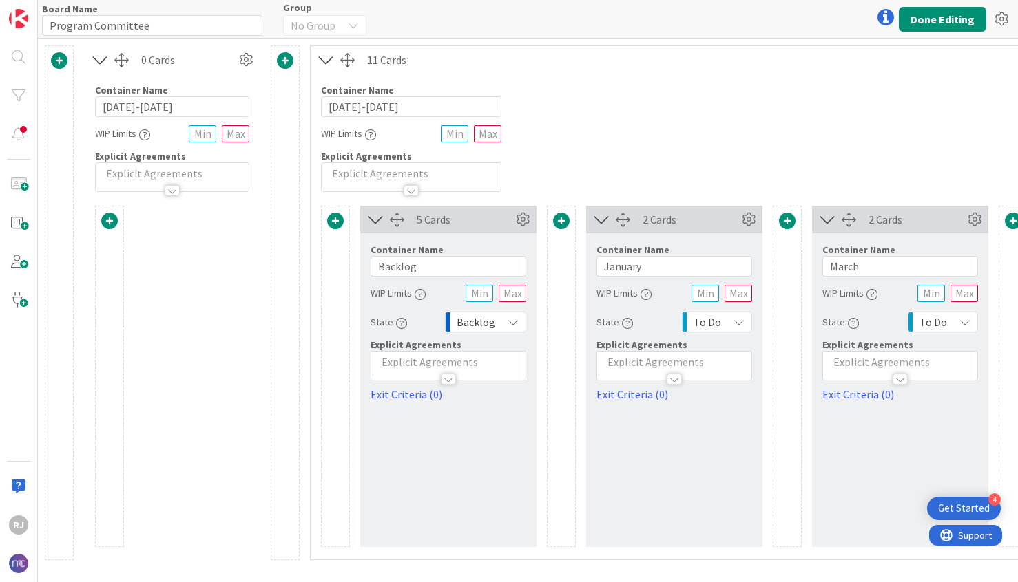
click at [810, 74] on div "Container Name 9 / 64 2024-2025 WIP Limits Explicit Agreements" at bounding box center [899, 133] width 1179 height 118
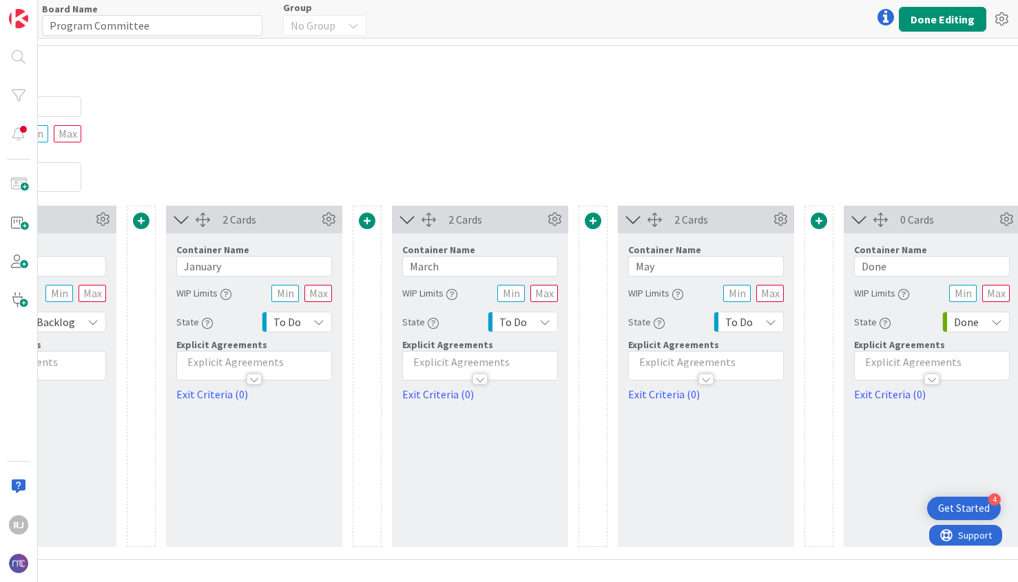
scroll to position [0, 518]
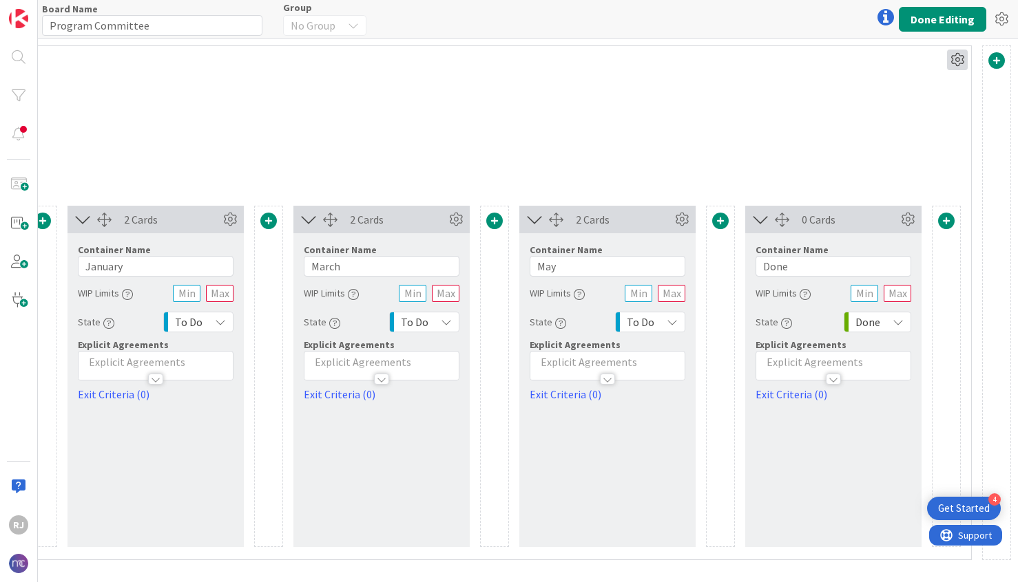
click at [956, 57] on icon at bounding box center [957, 60] width 21 height 21
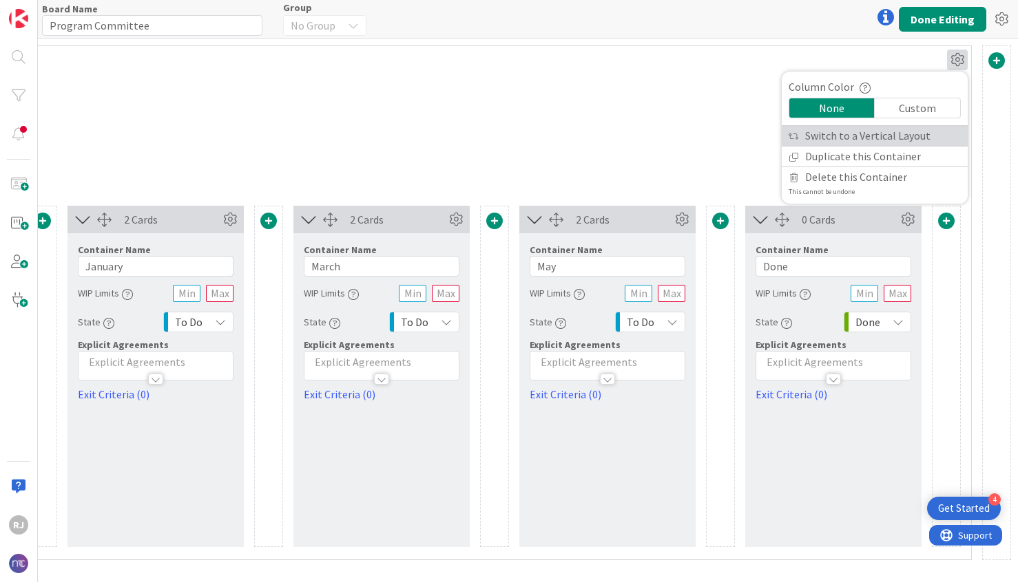
click at [863, 131] on link "Switch to a Vertical Layout" at bounding box center [874, 136] width 186 height 20
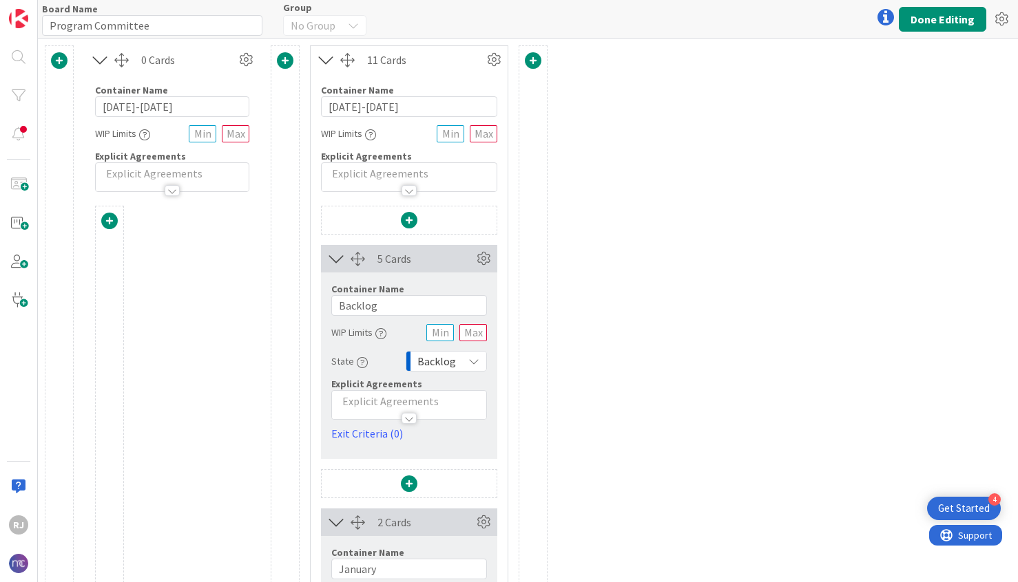
scroll to position [0, 0]
click at [955, 21] on button "Done Editing" at bounding box center [941, 19] width 87 height 25
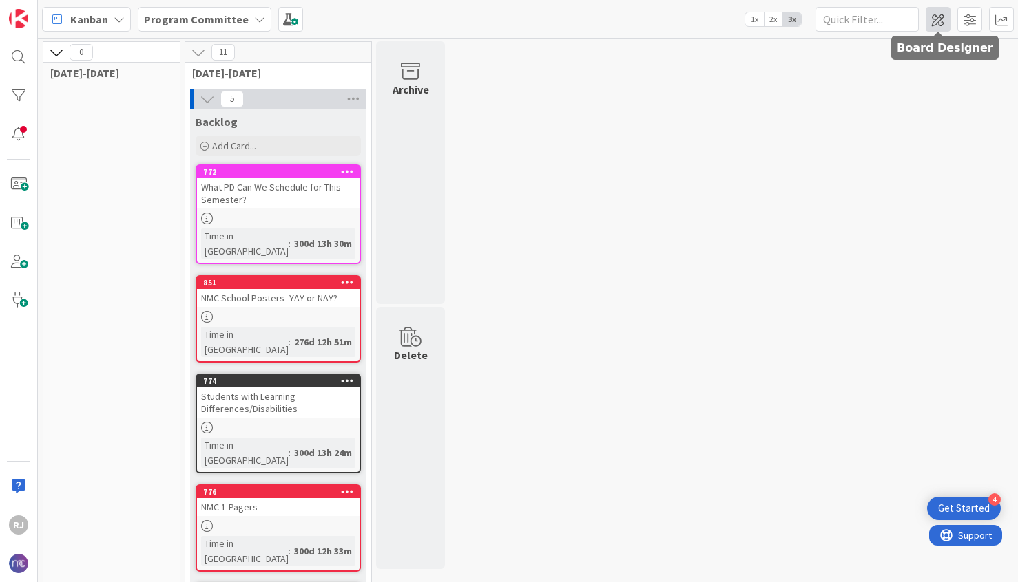
click at [938, 17] on span at bounding box center [937, 19] width 25 height 25
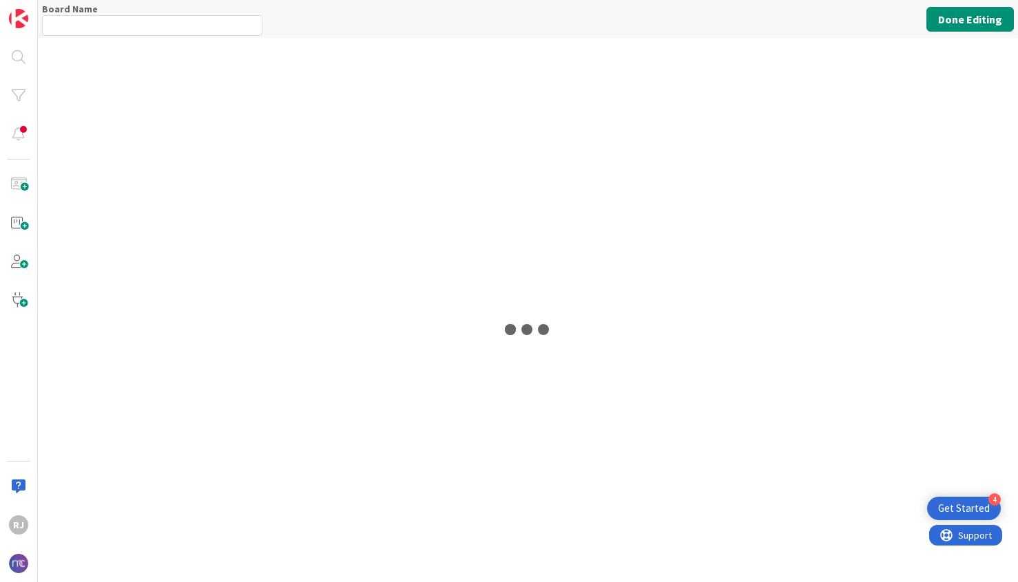
type input "Program Committee"
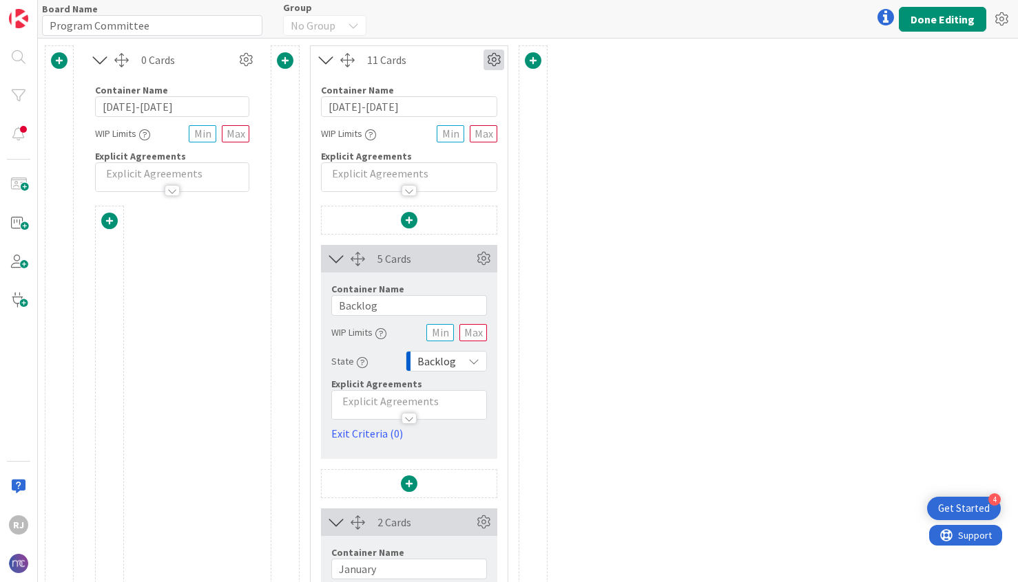
click at [500, 62] on icon at bounding box center [493, 60] width 21 height 21
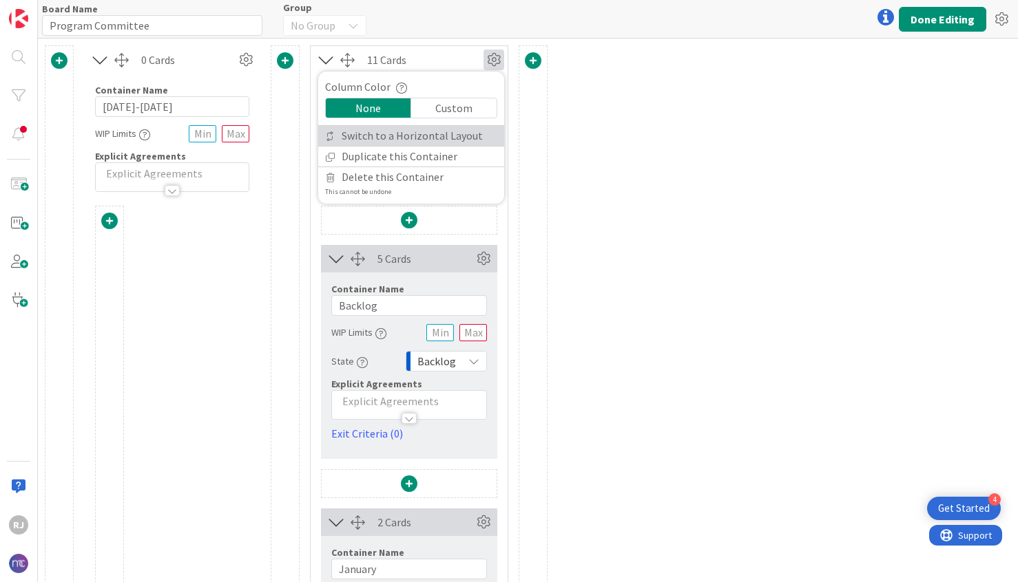
click at [454, 131] on link "Switch to a Horizontal Layout" at bounding box center [411, 136] width 186 height 20
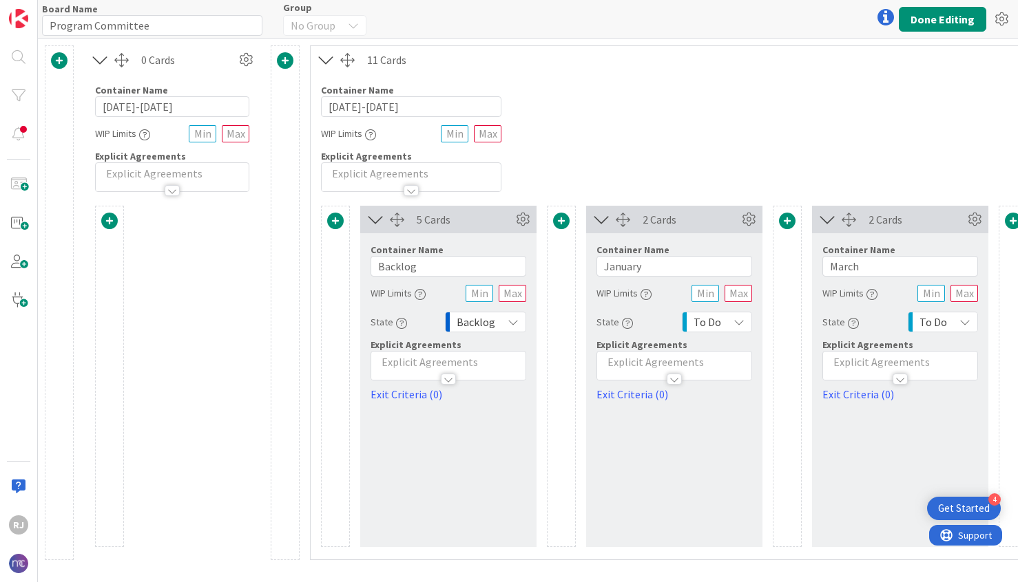
click at [61, 56] on span at bounding box center [59, 60] width 17 height 17
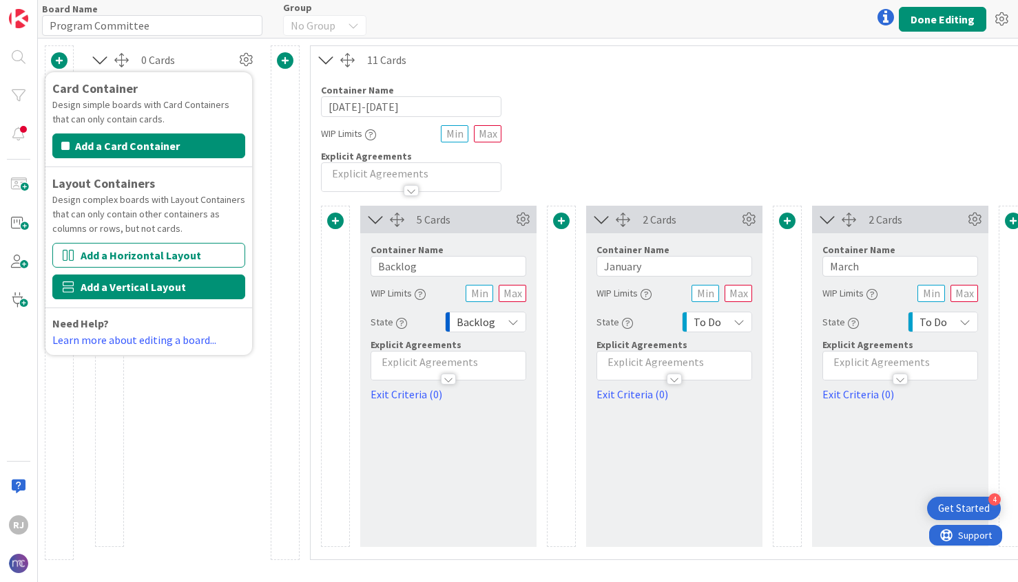
click at [151, 282] on button "Add a Vertical Layout" at bounding box center [148, 287] width 193 height 25
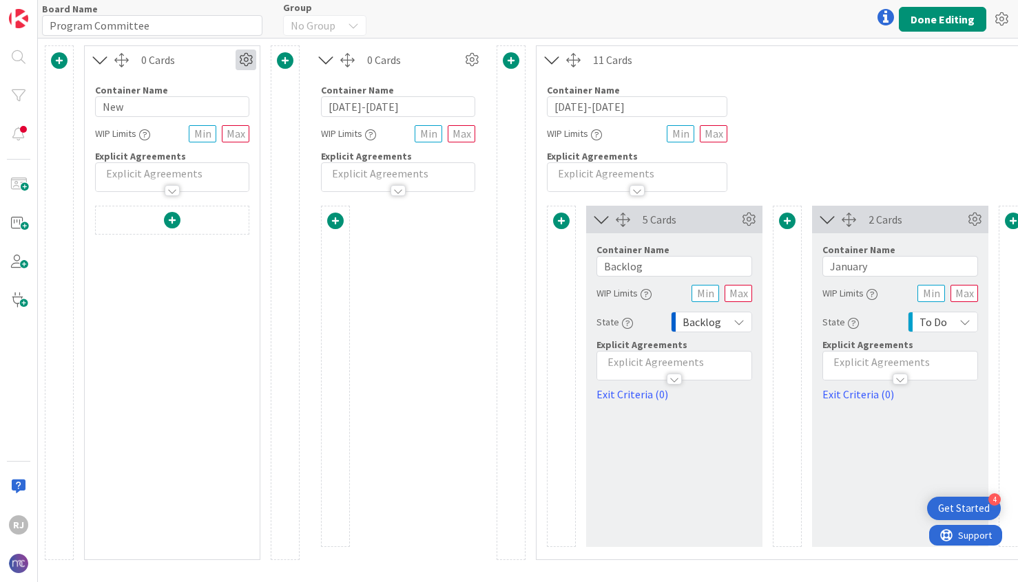
click at [243, 59] on icon at bounding box center [245, 60] width 21 height 21
click at [249, 54] on icon at bounding box center [245, 60] width 21 height 21
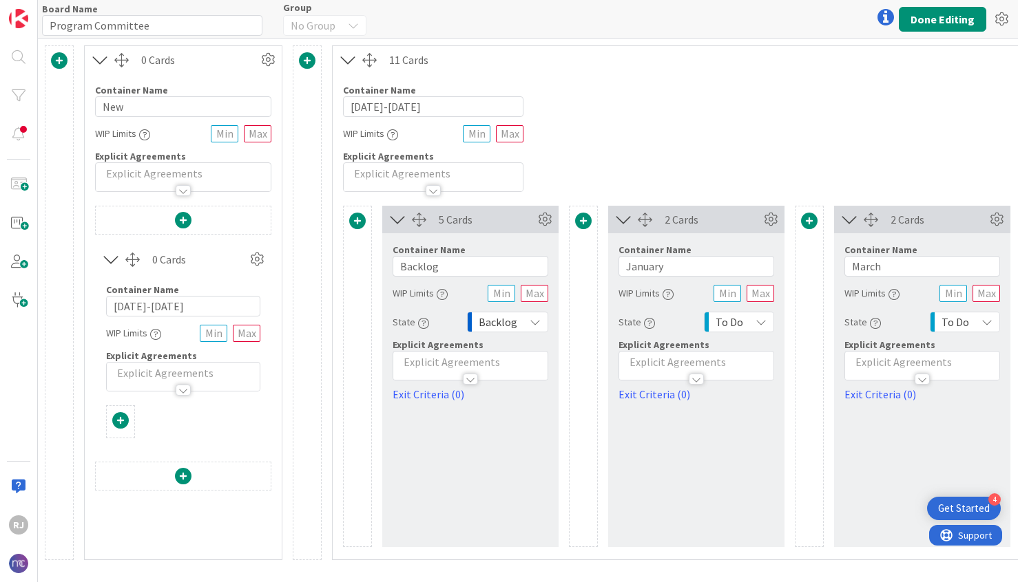
click at [370, 59] on div at bounding box center [369, 60] width 14 height 14
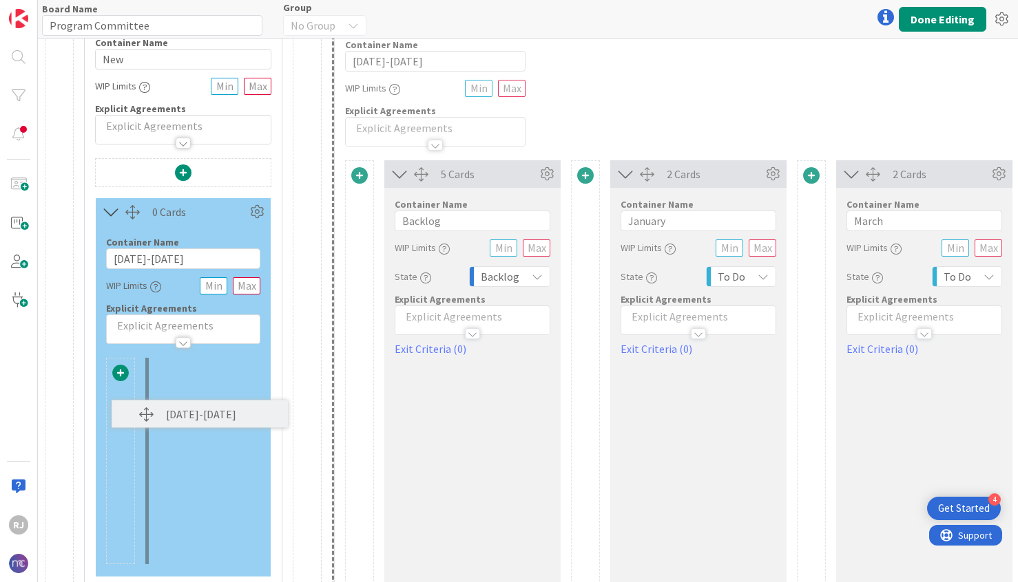
scroll to position [60, 0]
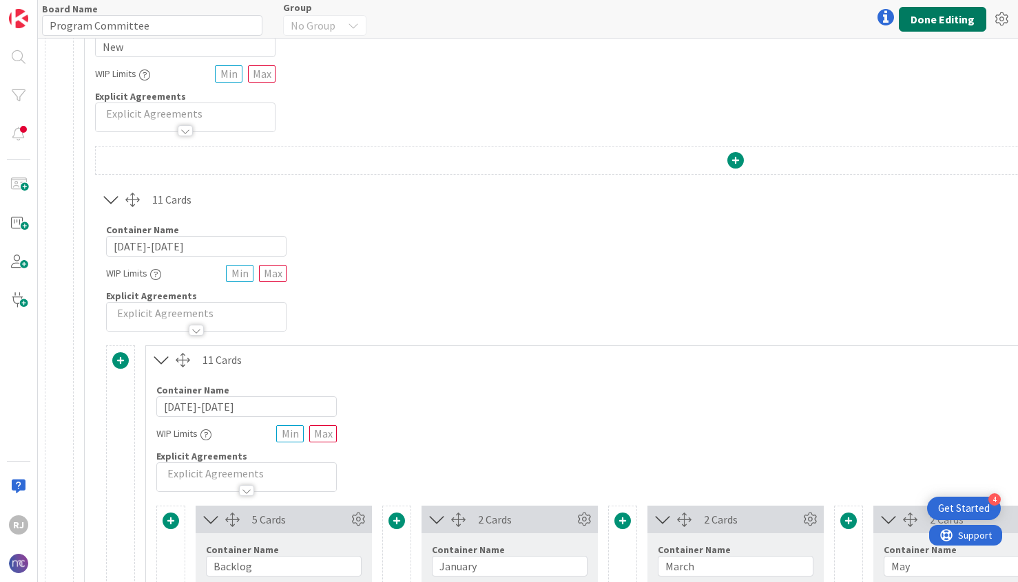
click at [950, 22] on button "Done Editing" at bounding box center [941, 19] width 87 height 25
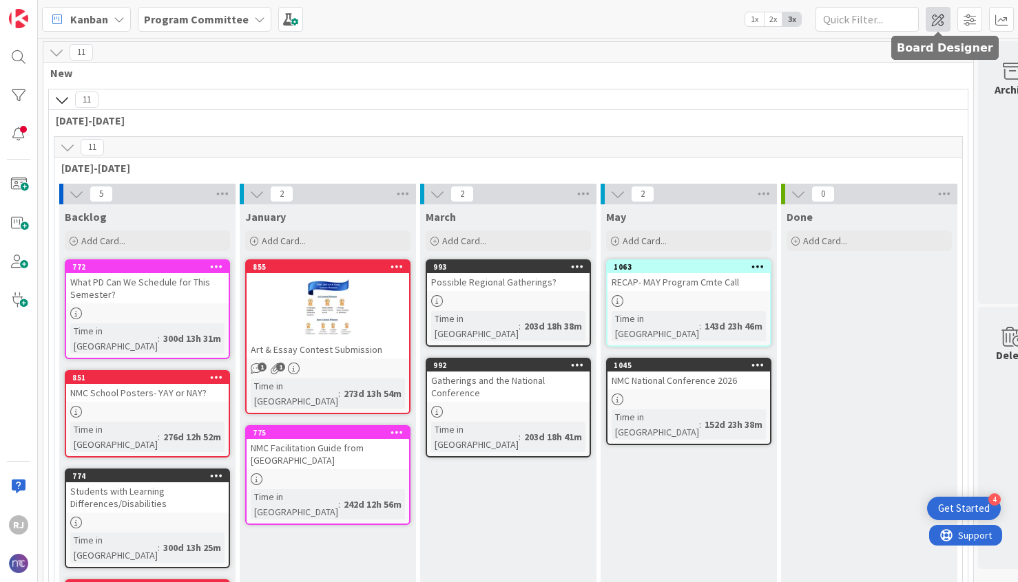
click at [945, 21] on span at bounding box center [937, 19] width 25 height 25
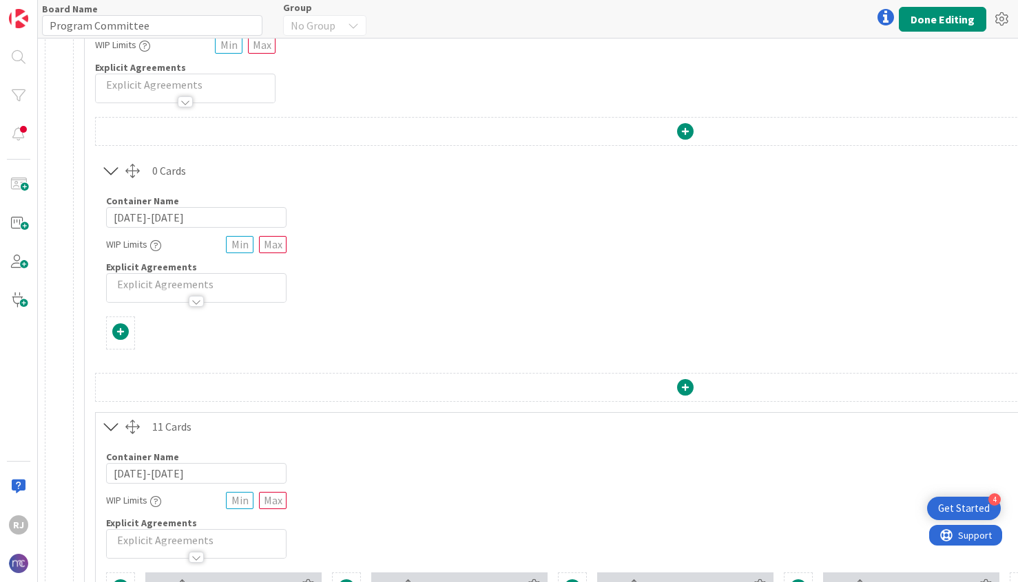
scroll to position [84, 0]
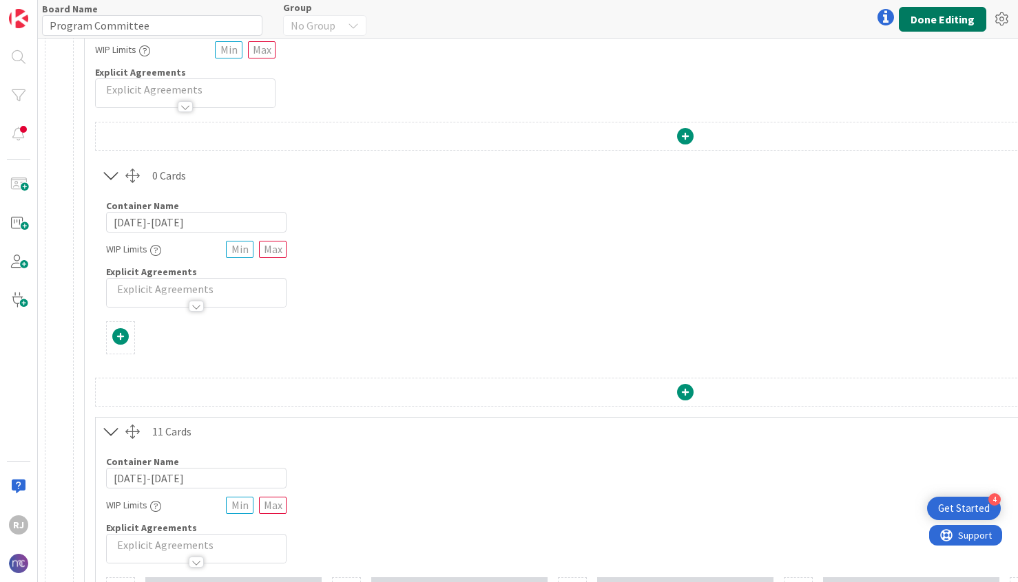
click at [941, 16] on button "Done Editing" at bounding box center [941, 19] width 87 height 25
